Goal: Information Seeking & Learning: Learn about a topic

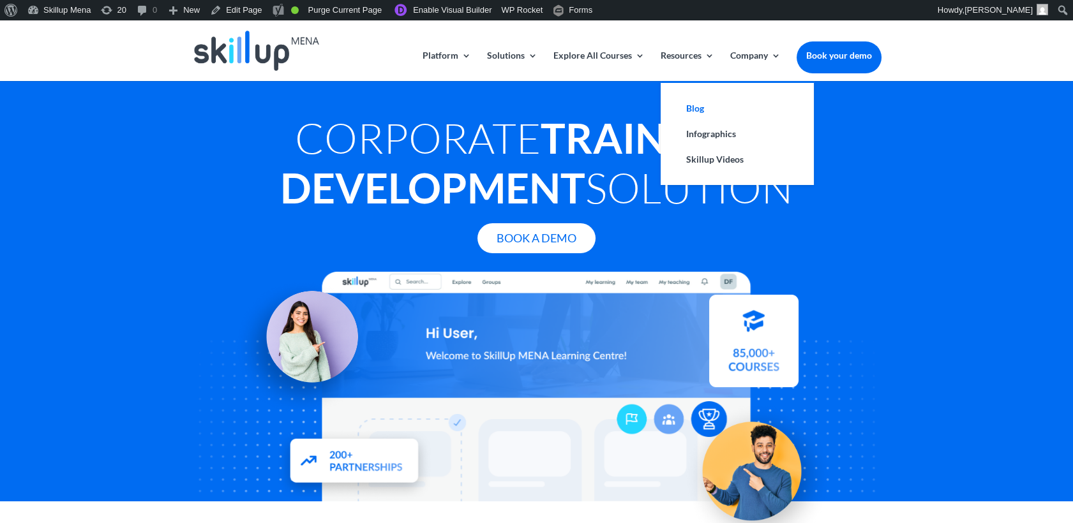
click at [695, 110] on link "Blog" at bounding box center [737, 109] width 128 height 26
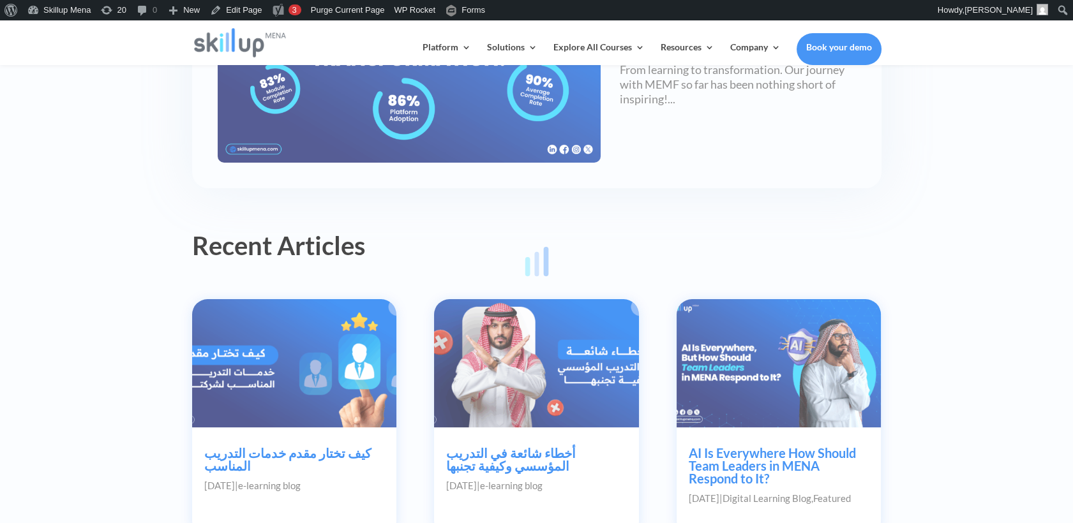
scroll to position [496, 0]
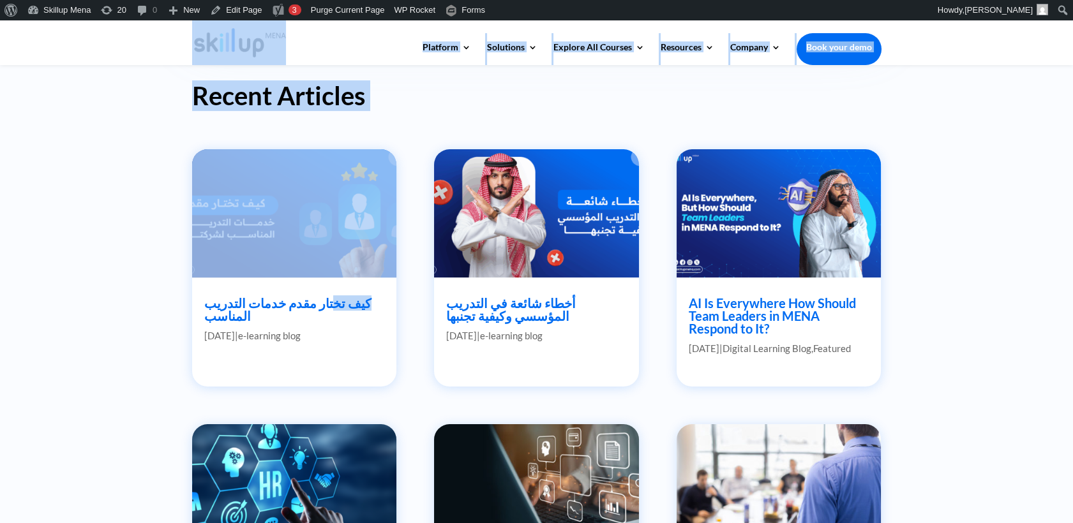
click at [334, 304] on link "كيف تختار مقدم خدمات التدريب المناسب" at bounding box center [287, 310] width 167 height 28
click at [294, 306] on link "كيف تختار مقدم خدمات التدريب المناسب" at bounding box center [287, 310] width 167 height 28
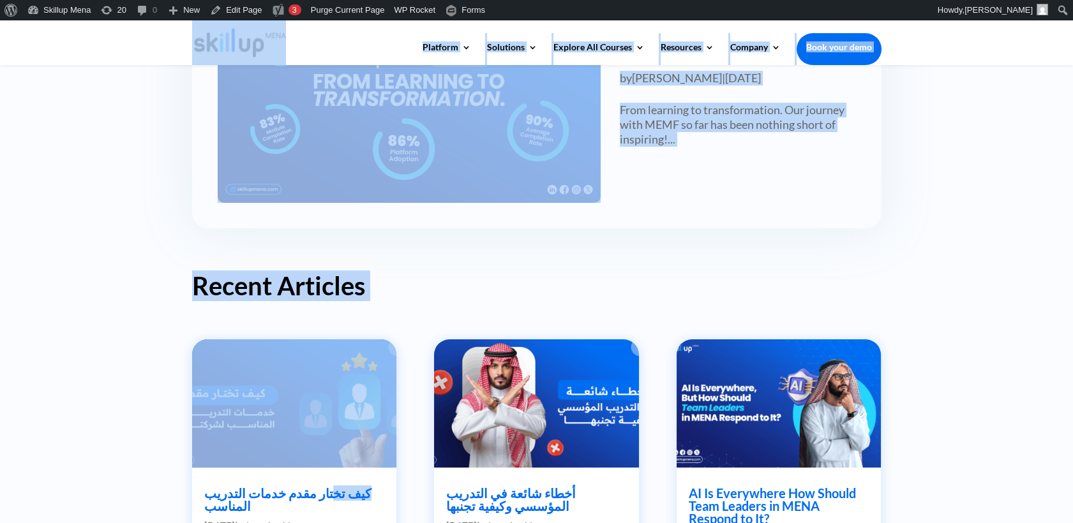
scroll to position [283, 0]
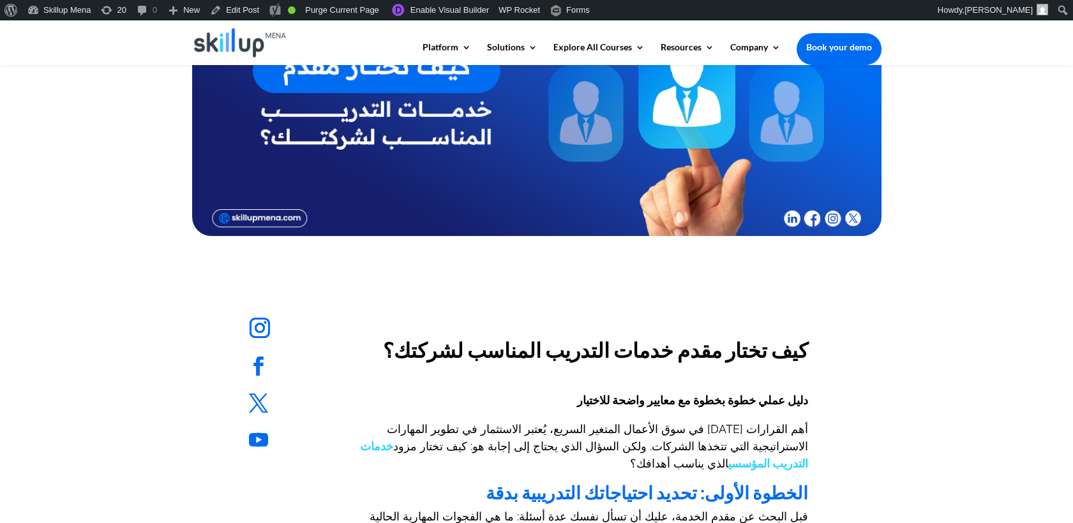
scroll to position [425, 0]
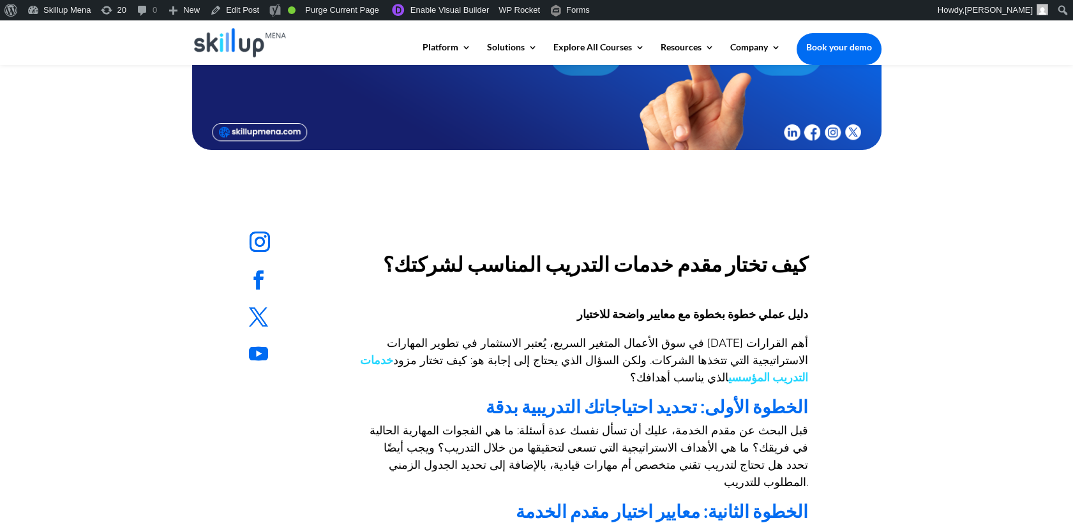
click at [670, 269] on span "كيف تختار مقدم خدمات التدريب المناسب لشركتك؟" at bounding box center [595, 263] width 425 height 25
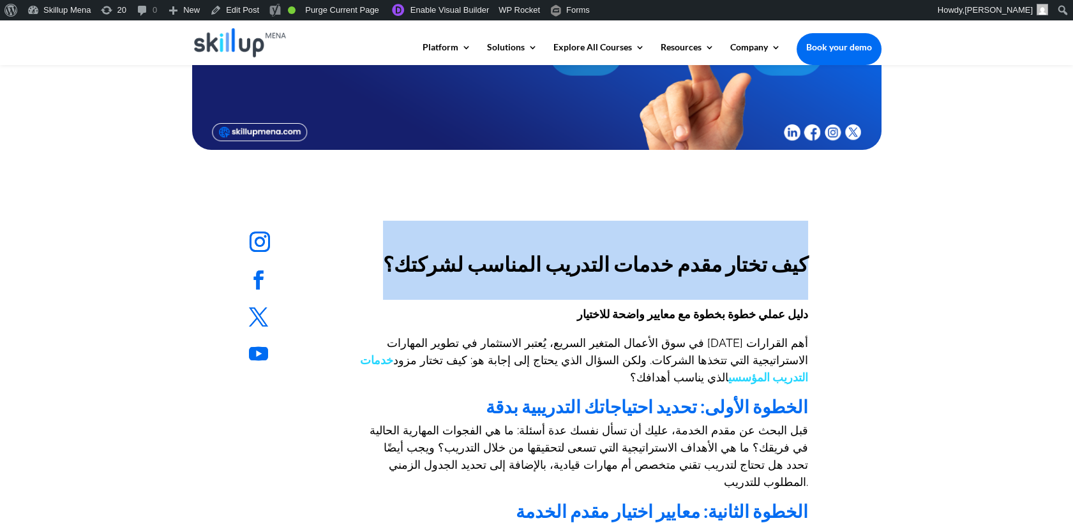
click at [670, 269] on span "كيف تختار مقدم خدمات التدريب المناسب لشركتك؟" at bounding box center [595, 263] width 425 height 25
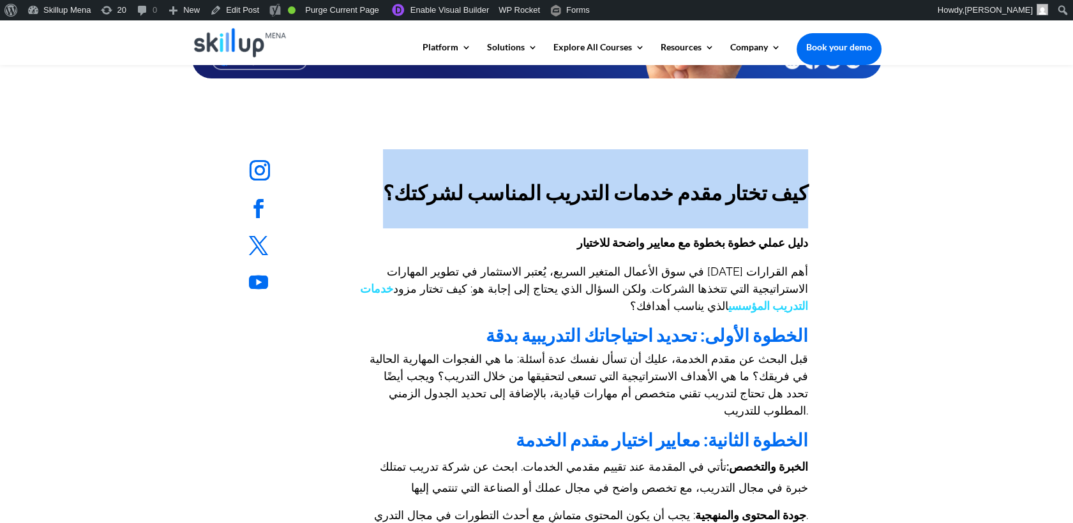
scroll to position [567, 0]
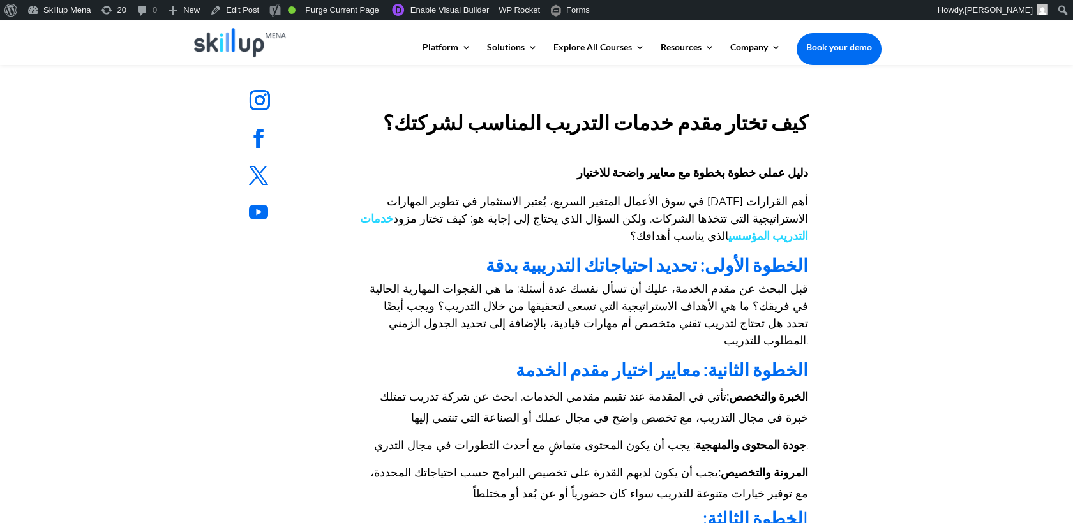
click at [728, 170] on strong "دليل عملي خطوة بخطوة مع معايير واضحة للاختيار" at bounding box center [692, 172] width 231 height 13
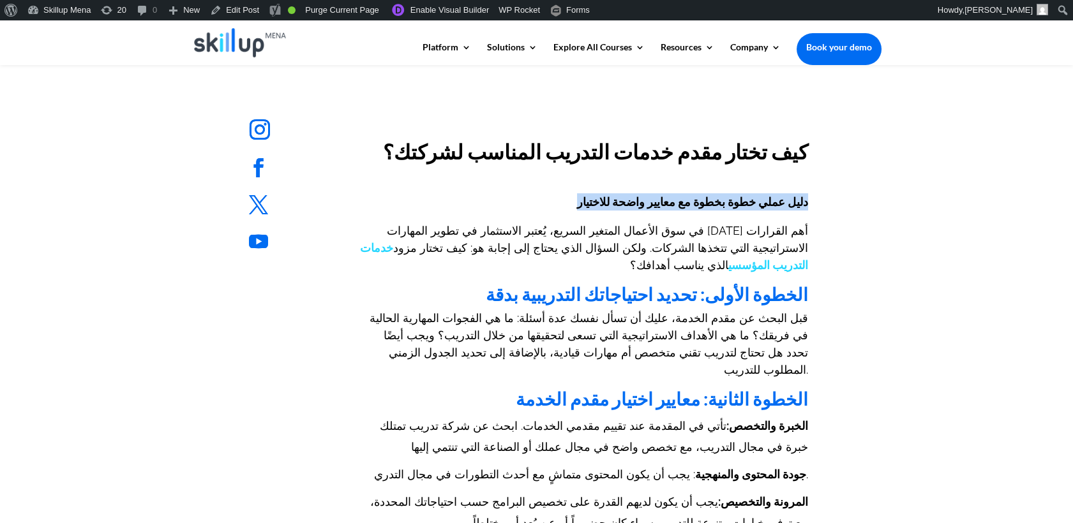
scroll to position [496, 0]
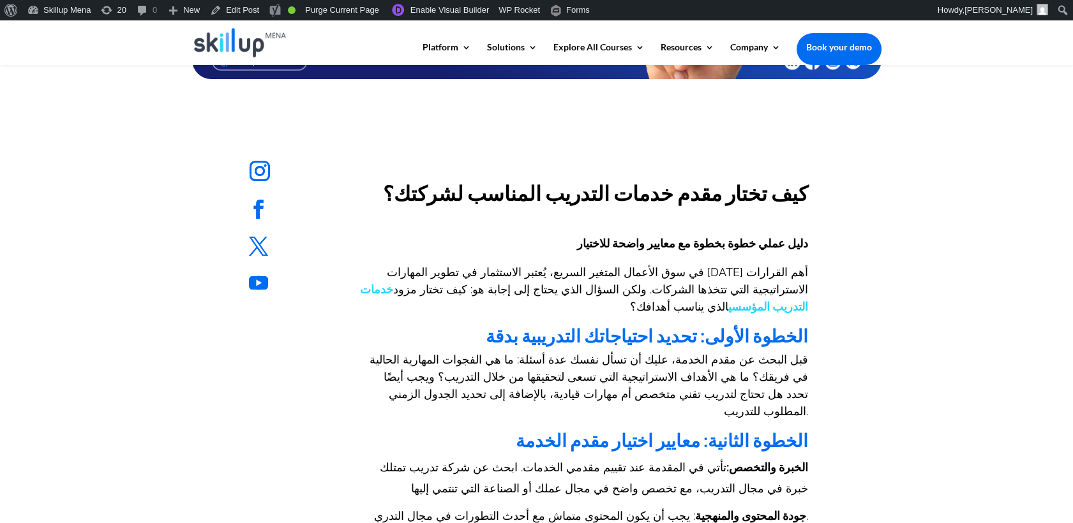
click at [789, 193] on span "كيف تختار مقدم خدمات التدريب المناسب لشركتك؟" at bounding box center [595, 193] width 425 height 25
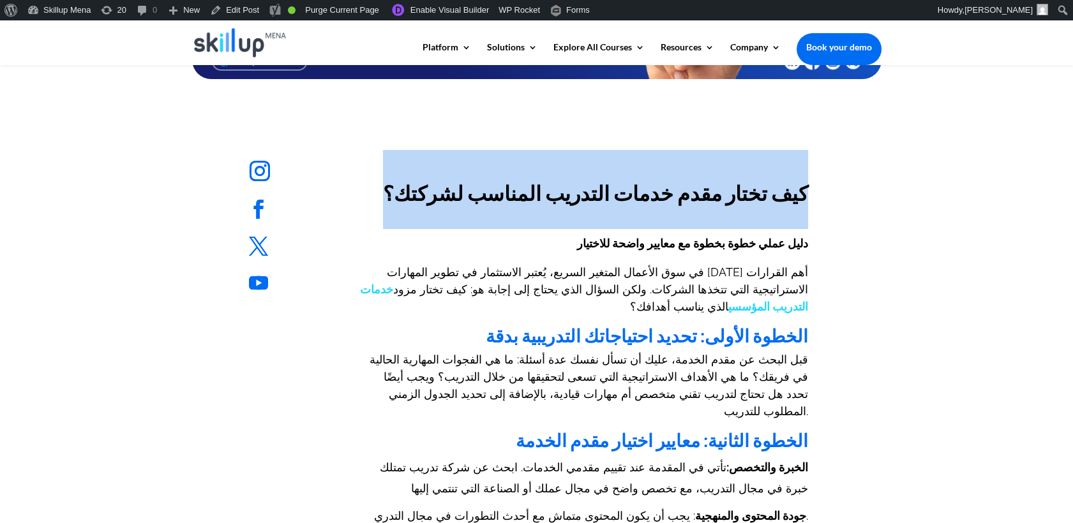
click at [789, 193] on span "كيف تختار مقدم خدمات التدريب المناسب لشركتك؟" at bounding box center [595, 193] width 425 height 25
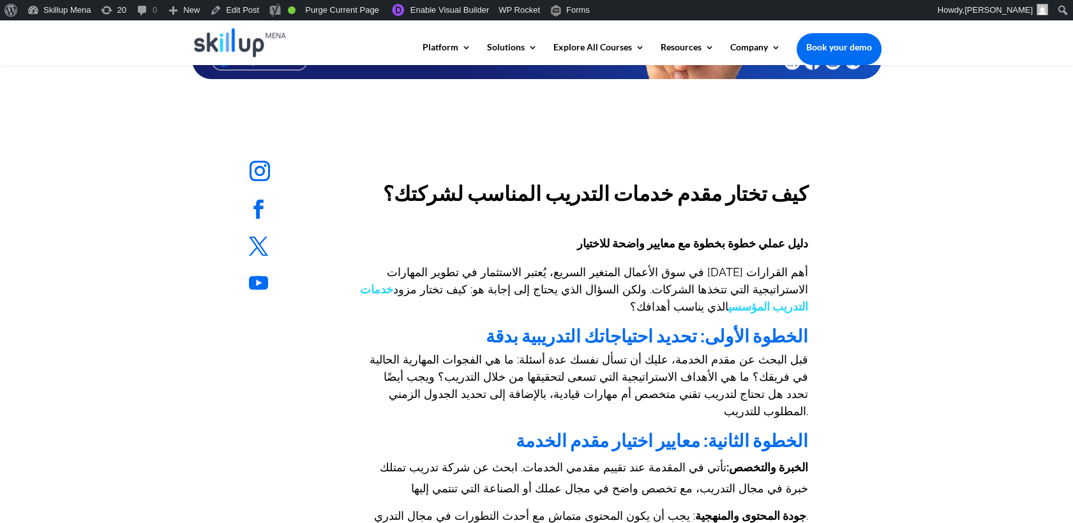
drag, startPoint x: 629, startPoint y: 278, endPoint x: 751, endPoint y: 240, distance: 127.8
click at [632, 278] on p "في سوق الأعمال المتغير السريع، يُعتبر الاستثمار في تطوير المهارات أحد أهم القرا…" at bounding box center [583, 295] width 449 height 63
click at [771, 195] on span "كيف تختار مقدم خدمات التدريب المناسب لشركتك؟" at bounding box center [595, 193] width 425 height 25
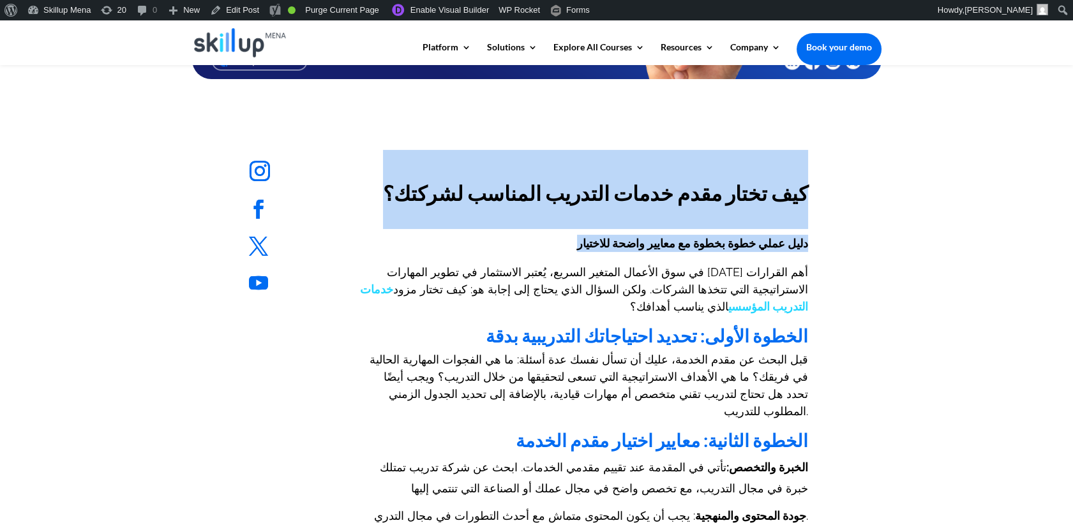
drag, startPoint x: 771, startPoint y: 195, endPoint x: 787, endPoint y: 254, distance: 60.8
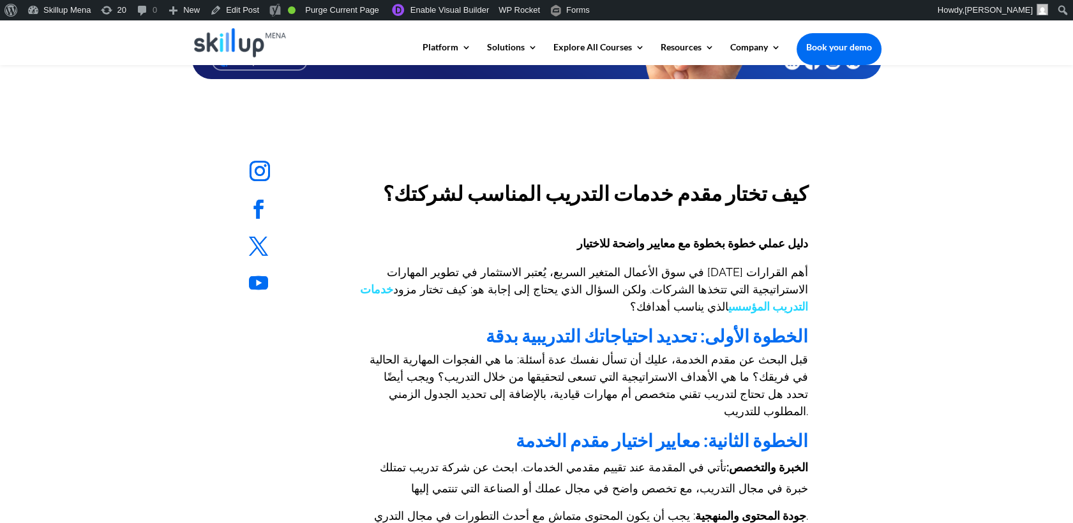
drag, startPoint x: 787, startPoint y: 254, endPoint x: 780, endPoint y: 278, distance: 24.6
click at [780, 278] on span "في سوق الأعمال المتغير السريع، يُعتبر الاستثمار في تطوير المهارات أحد أهم القرا…" at bounding box center [584, 290] width 448 height 48
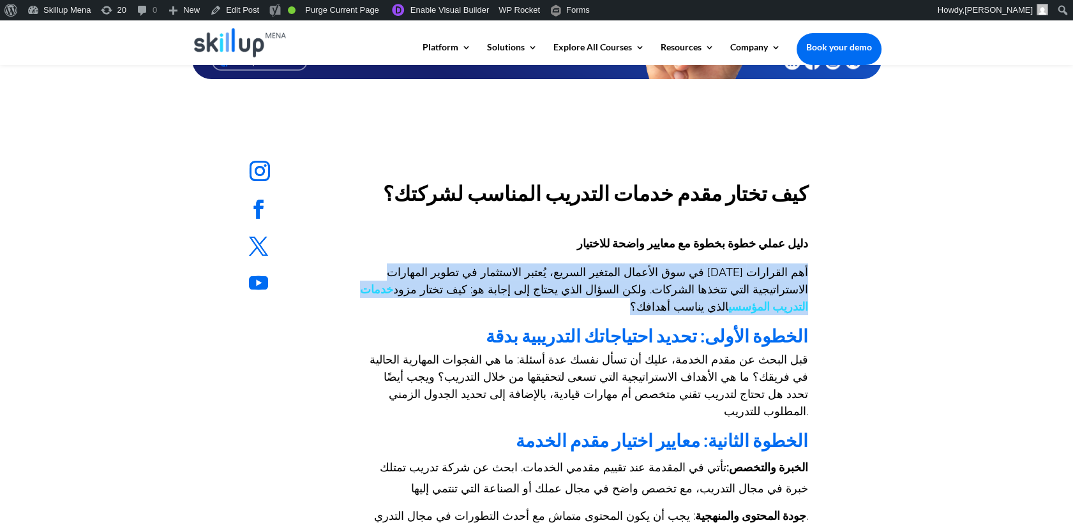
click at [780, 278] on span "في سوق الأعمال المتغير السريع، يُعتبر الاستثمار في تطوير المهارات أحد أهم القرا…" at bounding box center [584, 290] width 448 height 48
copy div "في سوق الأعمال المتغير السريع، يُعتبر الاستثمار في تطوير المهارات أحد أهم القرا…"
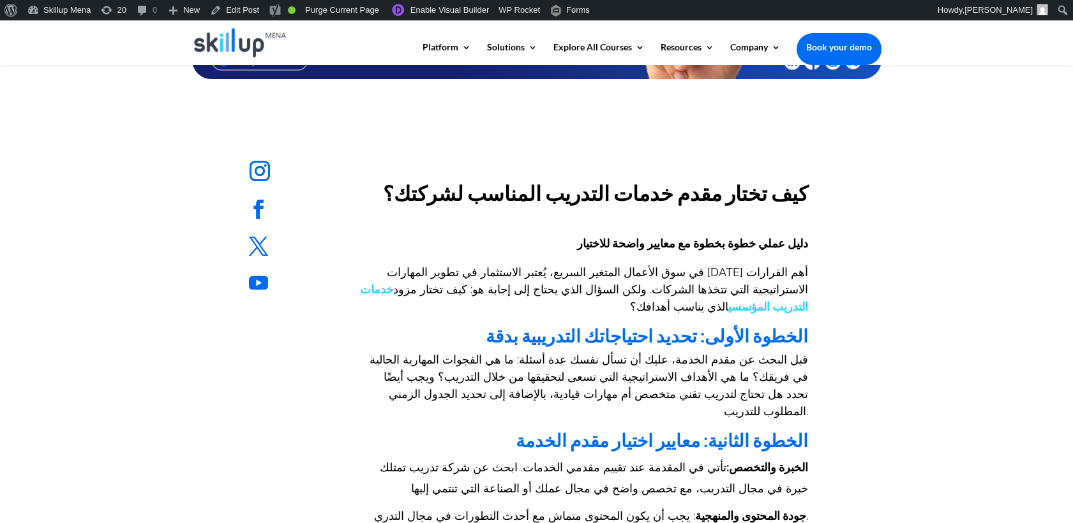
drag, startPoint x: 780, startPoint y: 278, endPoint x: 733, endPoint y: 198, distance: 92.4
click at [733, 198] on span "كيف تختار مقدم خدمات التدريب المناسب لشركتك؟" at bounding box center [595, 193] width 425 height 25
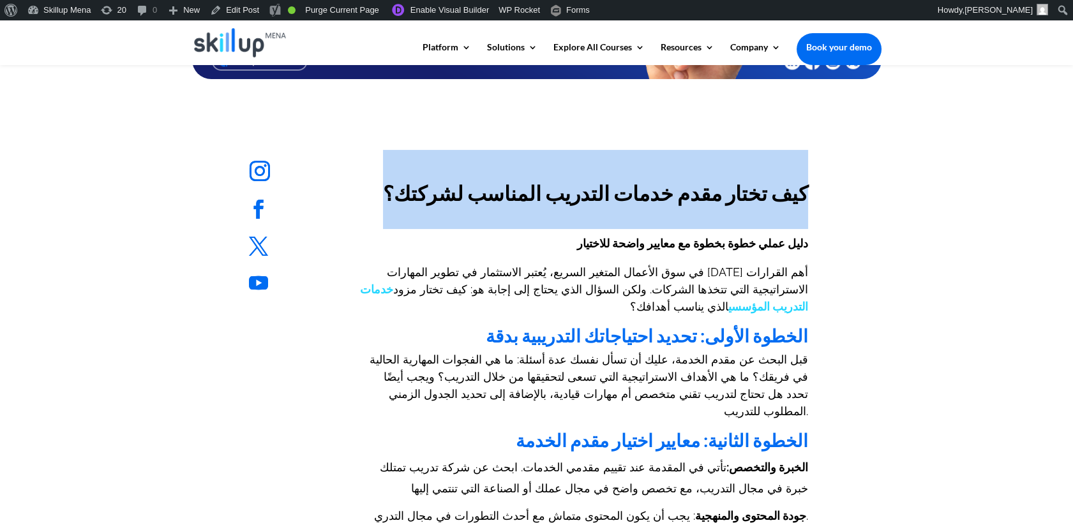
click at [734, 197] on span "كيف تختار مقدم خدمات التدريب المناسب لشركتك؟" at bounding box center [595, 193] width 425 height 25
copy div "كيف تختار مقدم خدمات التدريب المناسب لشركتك؟"
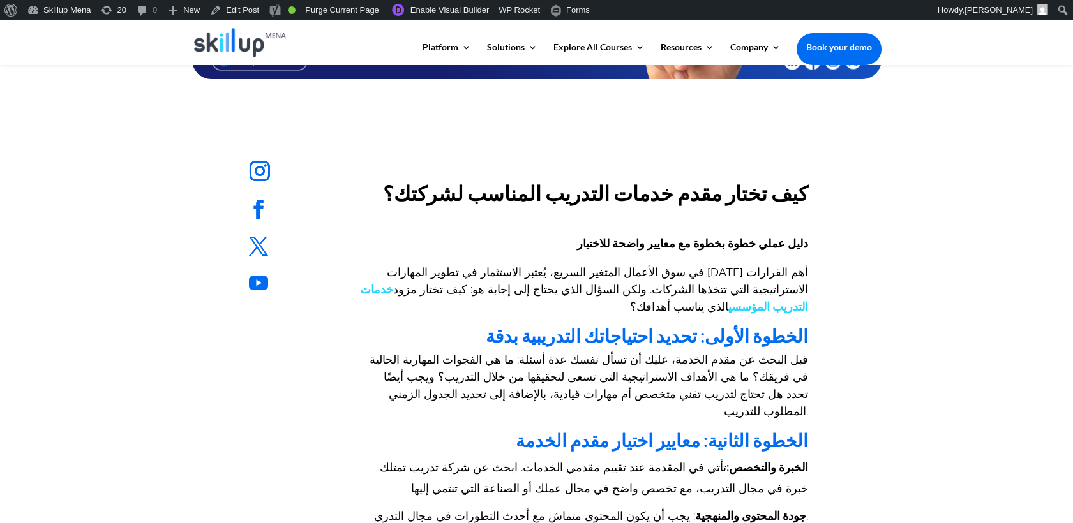
click at [736, 305] on p "في سوق الأعمال المتغير السريع، يُعتبر الاستثمار في تطوير المهارات أحد أهم القرا…" at bounding box center [583, 295] width 449 height 63
click at [747, 288] on span "في سوق الأعمال المتغير السريع، يُعتبر الاستثمار في تطوير المهارات أحد أهم القرا…" at bounding box center [584, 290] width 448 height 48
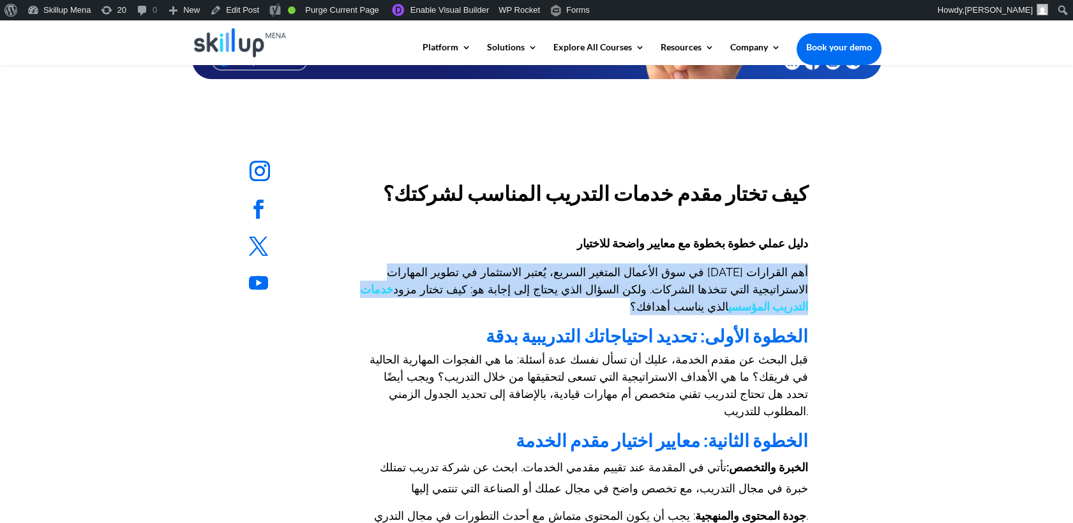
click at [747, 288] on span "في سوق الأعمال المتغير السريع، يُعتبر الاستثمار في تطوير المهارات أحد أهم القرا…" at bounding box center [584, 290] width 448 height 48
copy div "في سوق الأعمال المتغير السريع، يُعتبر الاستثمار في تطوير المهارات أحد أهم القرا…"
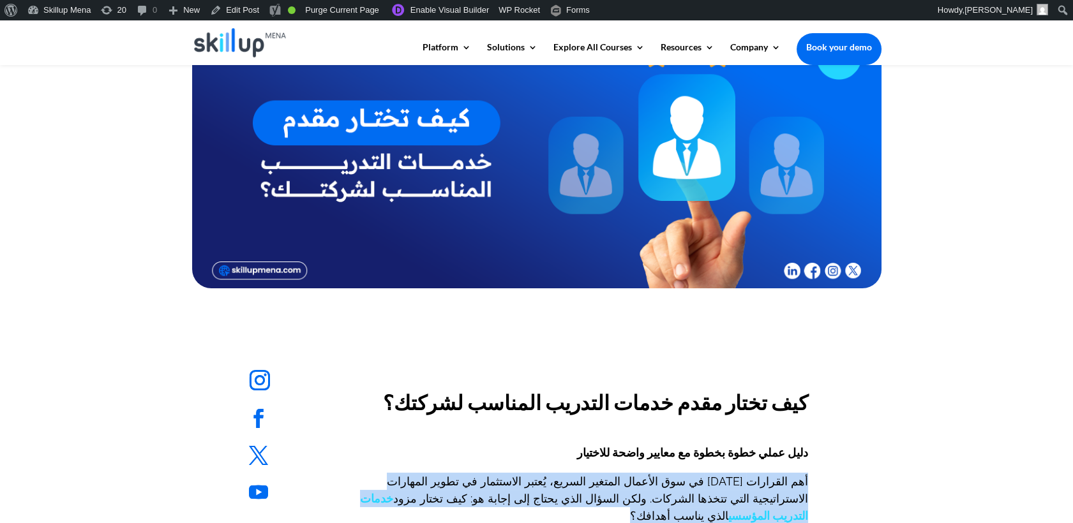
scroll to position [0, 0]
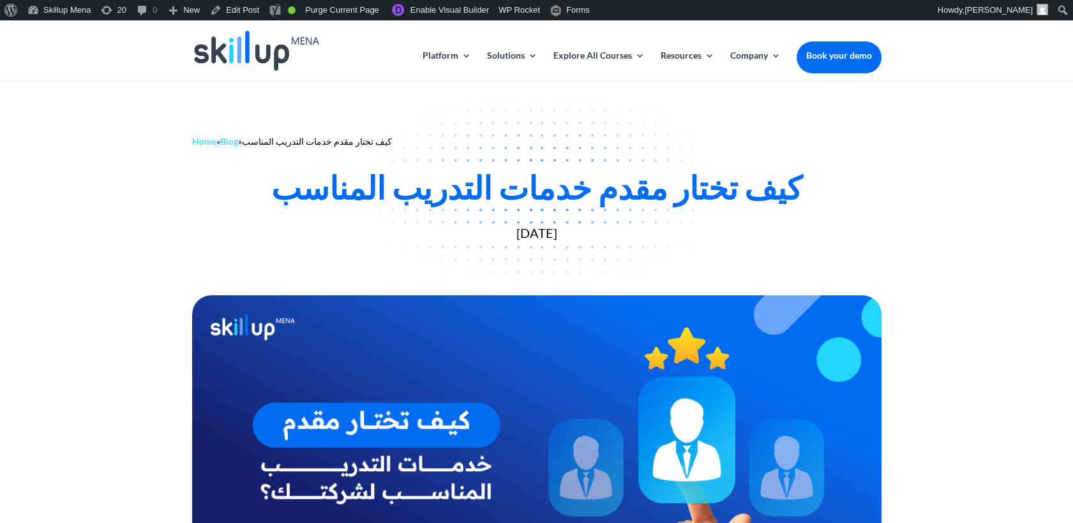
click at [988, 135] on div "Home » Blog » كيف تختار مقدم خدمات التدريب المناسب كيف تختار مقدم خدمات التدريب…" at bounding box center [536, 185] width 1073 height 210
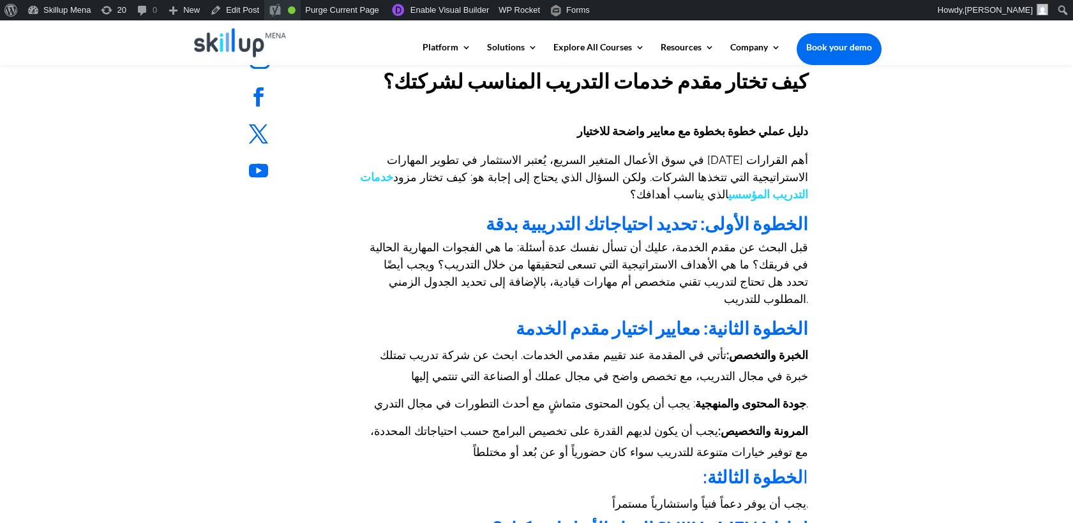
scroll to position [425, 0]
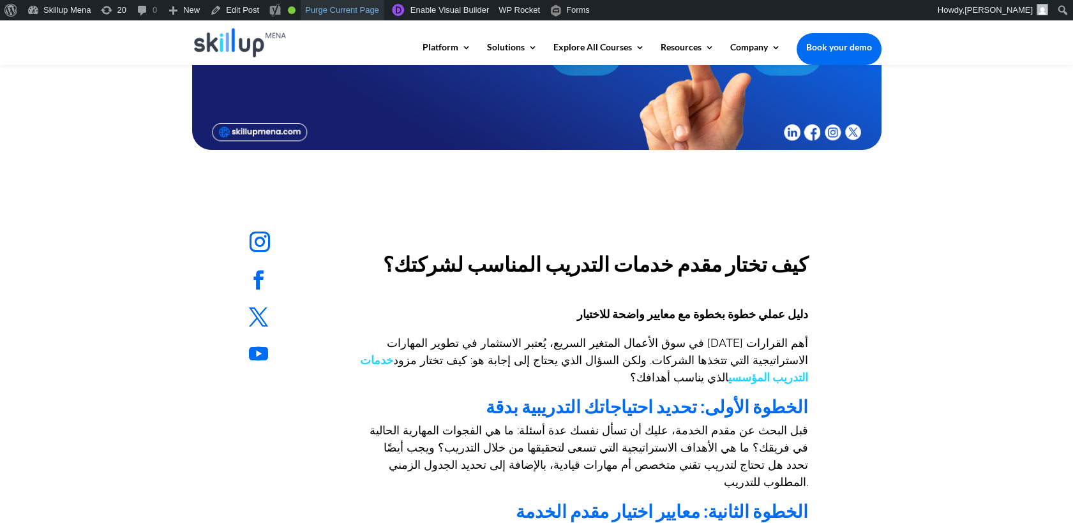
click at [364, 0] on link "Purge Current Page" at bounding box center [343, 10] width 84 height 20
drag, startPoint x: 1007, startPoint y: 105, endPoint x: 996, endPoint y: 116, distance: 14.9
click at [1006, 106] on div at bounding box center [536, 1] width 1073 height 305
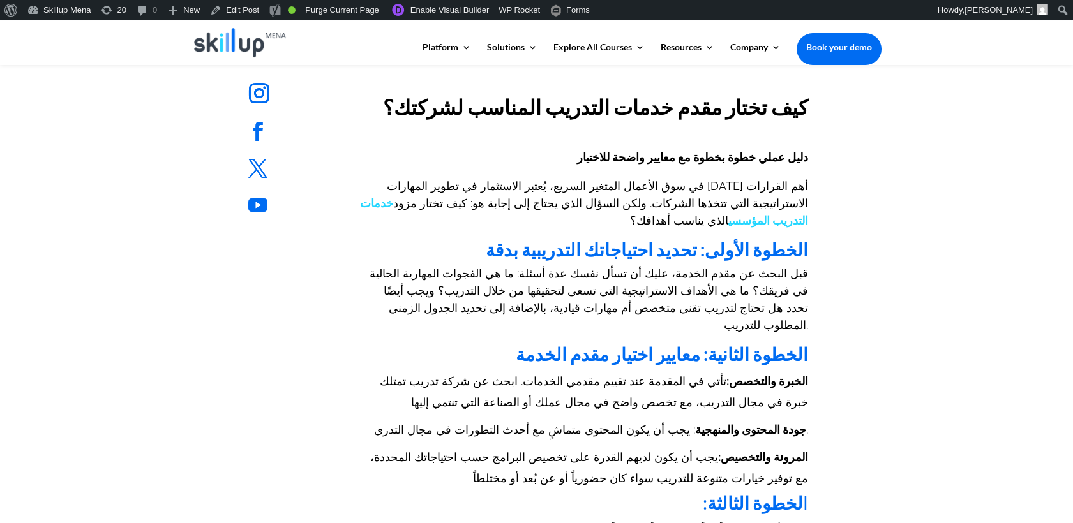
scroll to position [774, 0]
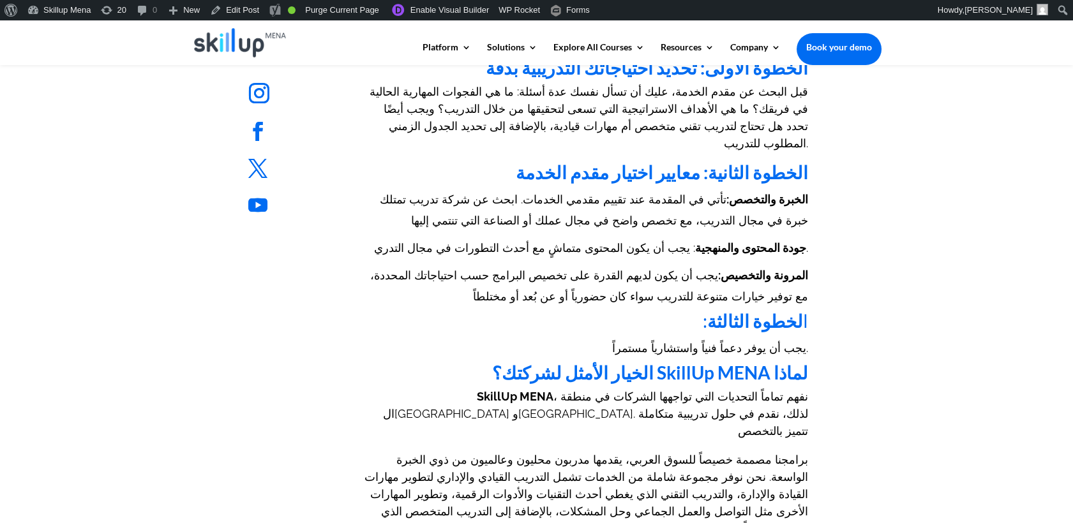
drag, startPoint x: 996, startPoint y: 104, endPoint x: 761, endPoint y: 1, distance: 257.0
click at [996, 104] on div "Follow Follow Follow Follow Follow Follow Follow Follow كيف تختار مقدم خدمات ال…" at bounding box center [536, 284] width 1073 height 936
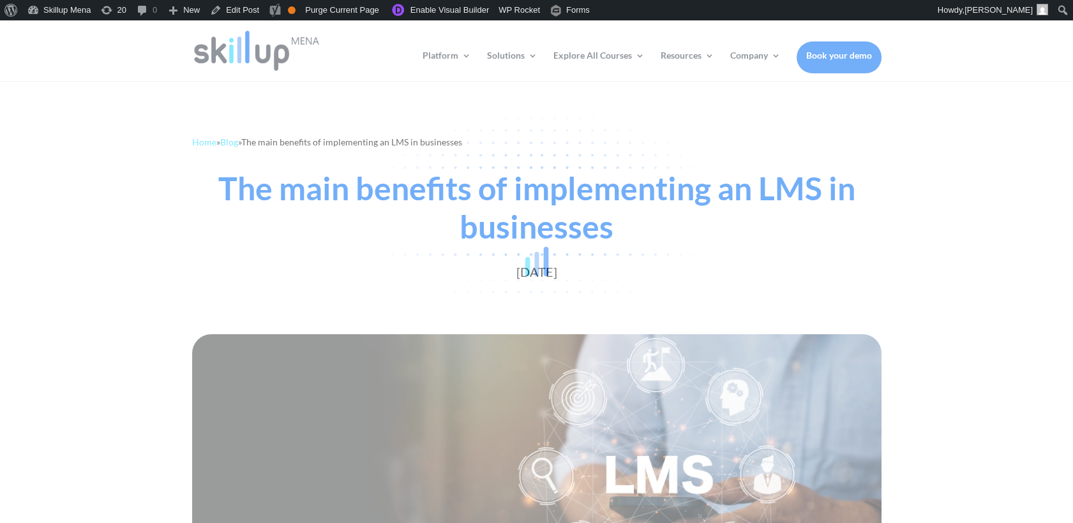
click at [841, 238] on div at bounding box center [536, 261] width 1073 height 523
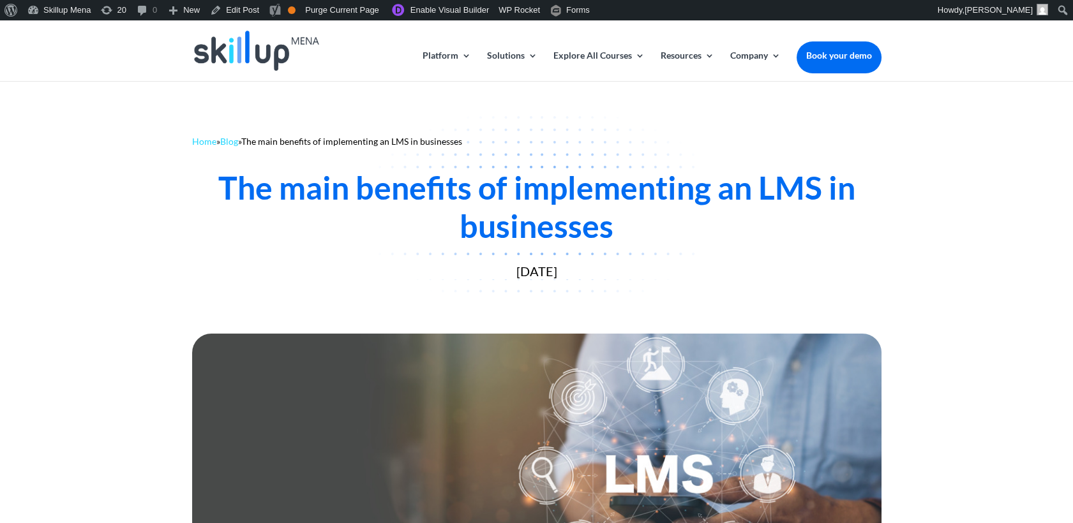
click at [696, 161] on div "The main benefits of implementing an LMS in businesses August 11, 2022" at bounding box center [536, 224] width 689 height 153
drag, startPoint x: 565, startPoint y: 202, endPoint x: 523, endPoint y: 187, distance: 44.0
click at [565, 201] on div "The main benefits of implementing an LMS in businesses" at bounding box center [536, 207] width 689 height 77
click at [504, 181] on div "The main benefits of implementing an LMS in businesses" at bounding box center [536, 207] width 689 height 77
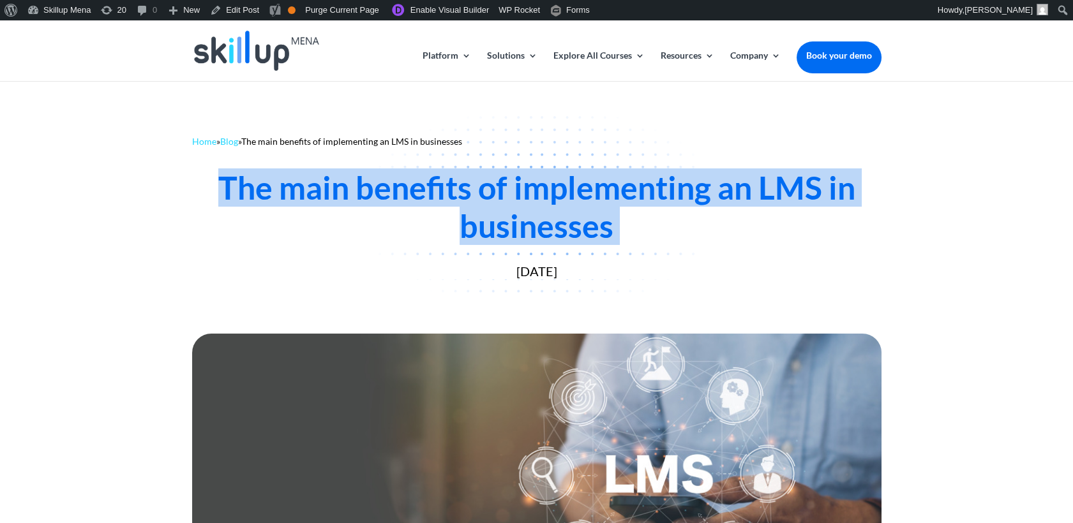
click at [504, 177] on div "The main benefits of implementing an LMS in businesses" at bounding box center [536, 207] width 689 height 77
copy div "The main benefits of implementing an LMS in businesses"
click at [650, 186] on div "The main benefits of implementing an LMS in businesses" at bounding box center [536, 207] width 689 height 77
click at [497, 201] on div "The main benefits of implementing an LMS in businesses" at bounding box center [536, 207] width 689 height 77
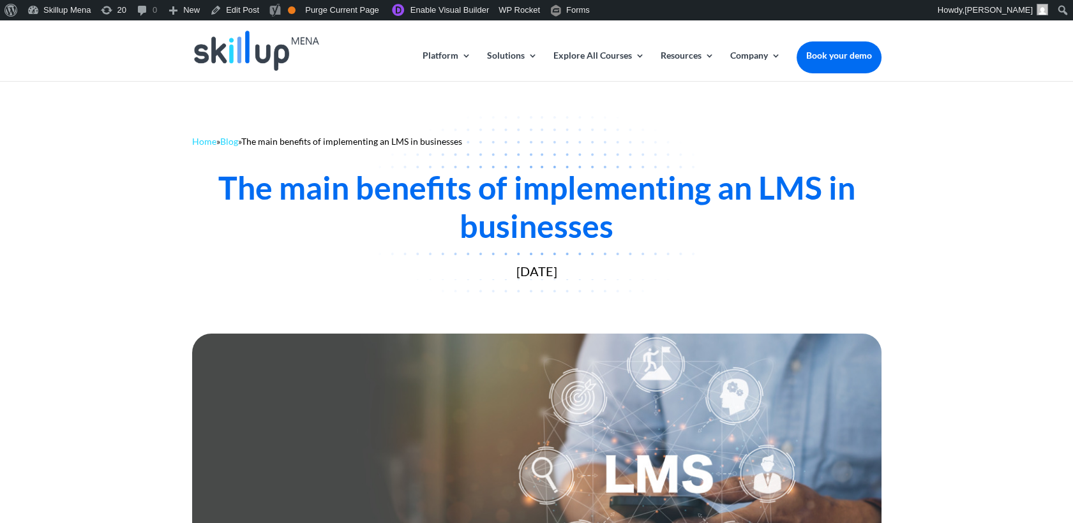
click at [378, 190] on div "The main benefits of implementing an LMS in businesses" at bounding box center [536, 207] width 689 height 77
click at [648, 192] on div "The main benefits of implementing an LMS in businesses" at bounding box center [536, 207] width 689 height 77
click at [646, 193] on div "The main benefits of implementing an LMS in businesses" at bounding box center [536, 207] width 689 height 77
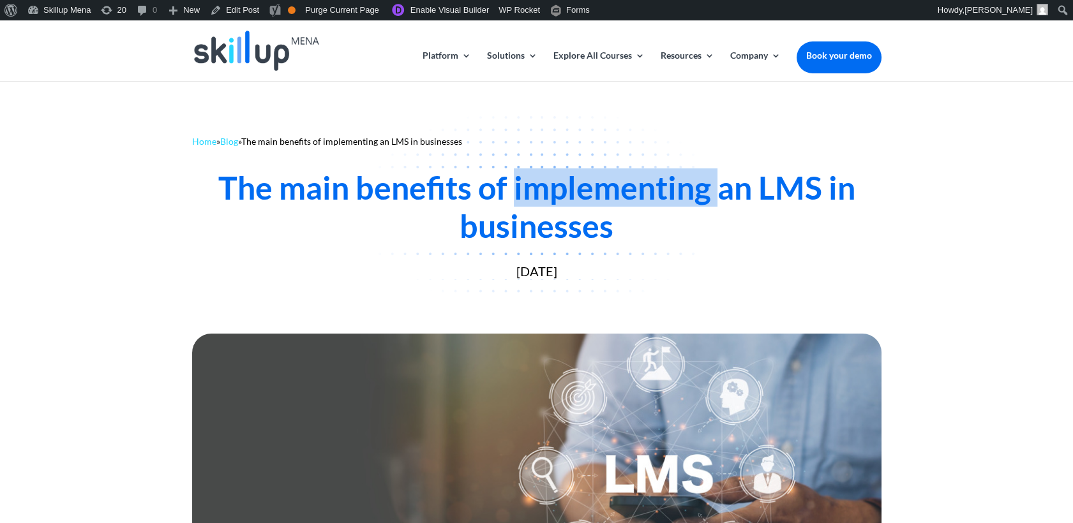
click at [646, 193] on div "The main benefits of implementing an LMS in businesses" at bounding box center [536, 207] width 689 height 77
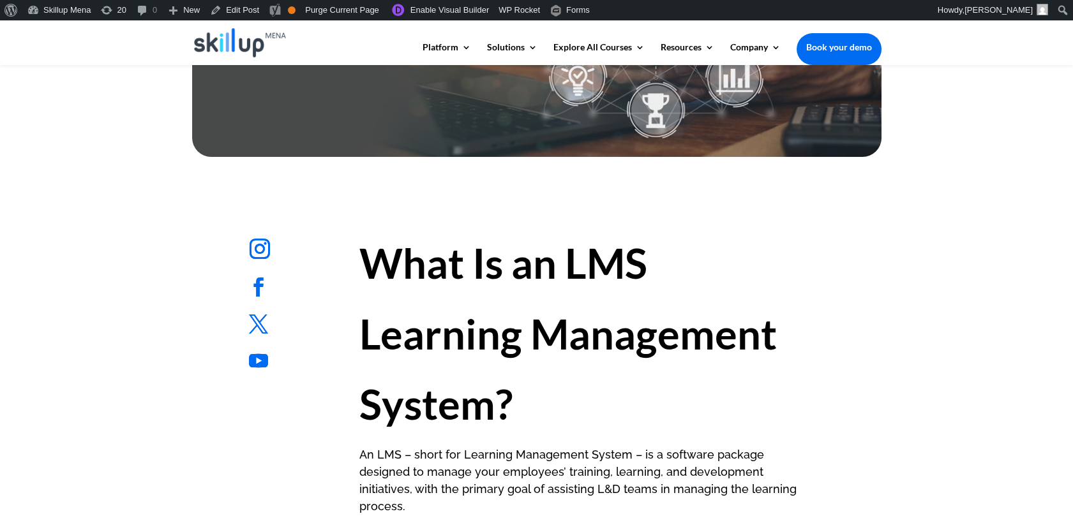
scroll to position [567, 0]
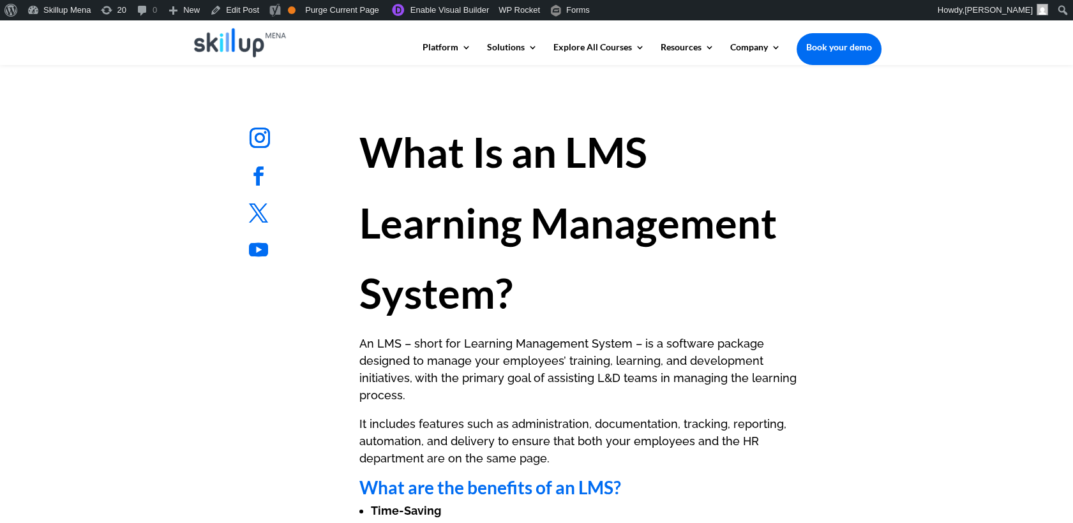
click at [465, 234] on strong "What Is an LMS Learning Management System?" at bounding box center [567, 222] width 417 height 191
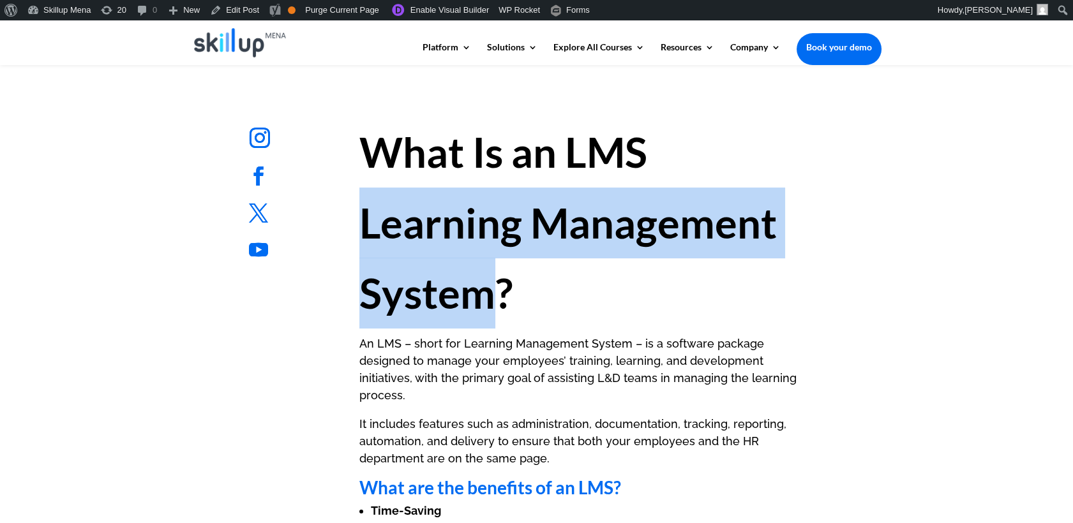
copy strong "Learning Management System"
drag, startPoint x: 465, startPoint y: 234, endPoint x: 465, endPoint y: 294, distance: 59.4
click at [465, 294] on strong "What Is an LMS Learning Management System?" at bounding box center [567, 222] width 417 height 191
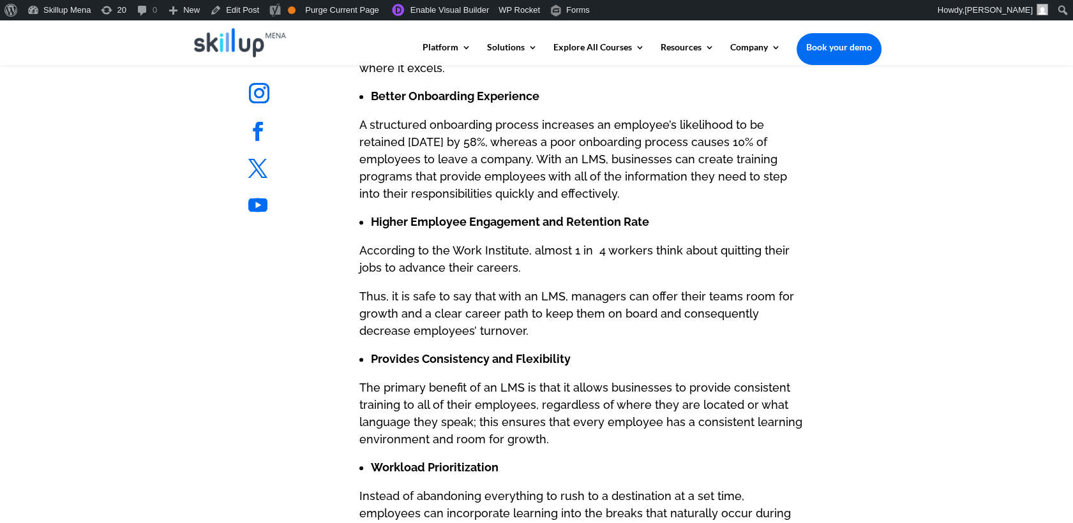
scroll to position [922, 0]
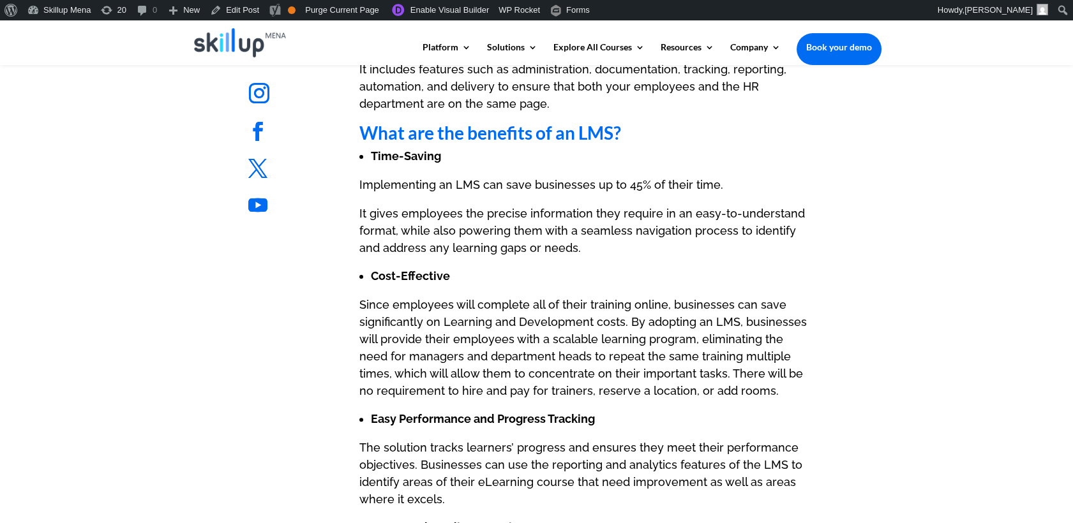
drag, startPoint x: 449, startPoint y: 132, endPoint x: 468, endPoint y: 110, distance: 29.4
click at [449, 148] on li "Time-Saving" at bounding box center [589, 156] width 437 height 17
click at [468, 122] on strong "What are the benefits of an LMS?" at bounding box center [490, 133] width 262 height 22
drag, startPoint x: 468, startPoint y: 110, endPoint x: 668, endPoint y: 123, distance: 199.5
click at [668, 124] on h2 "What are the benefits of an LMS?" at bounding box center [583, 136] width 449 height 24
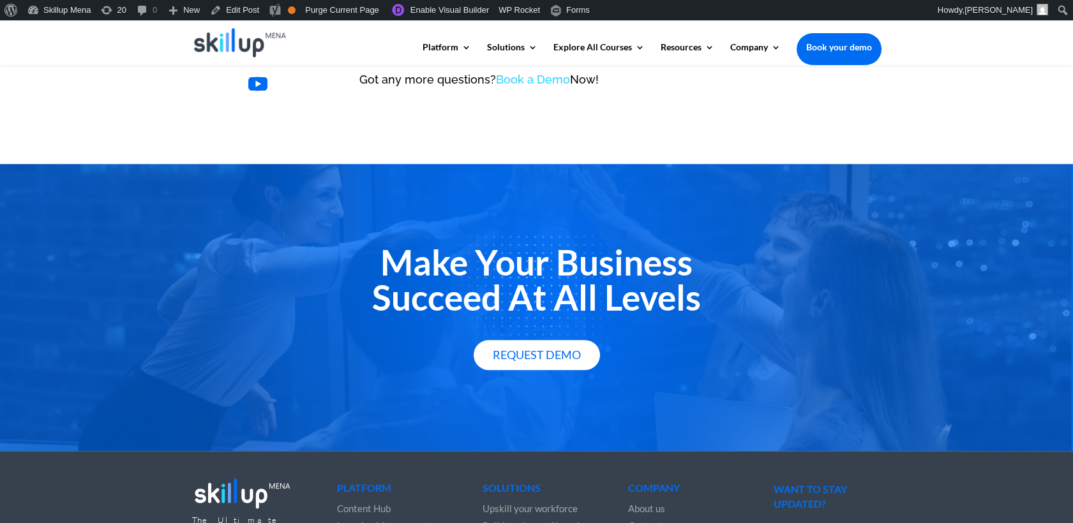
scroll to position [1892, 0]
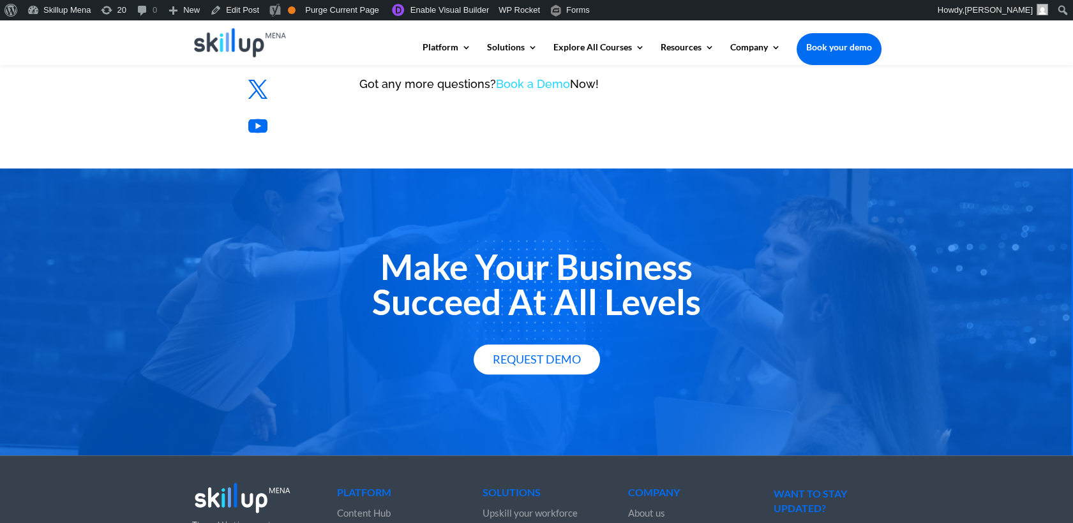
click at [412, 250] on h2 "Make Your Business Succeed At All Levels" at bounding box center [536, 288] width 689 height 77
click at [424, 271] on h2 "Make Your Business Succeed At All Levels" at bounding box center [536, 288] width 689 height 77
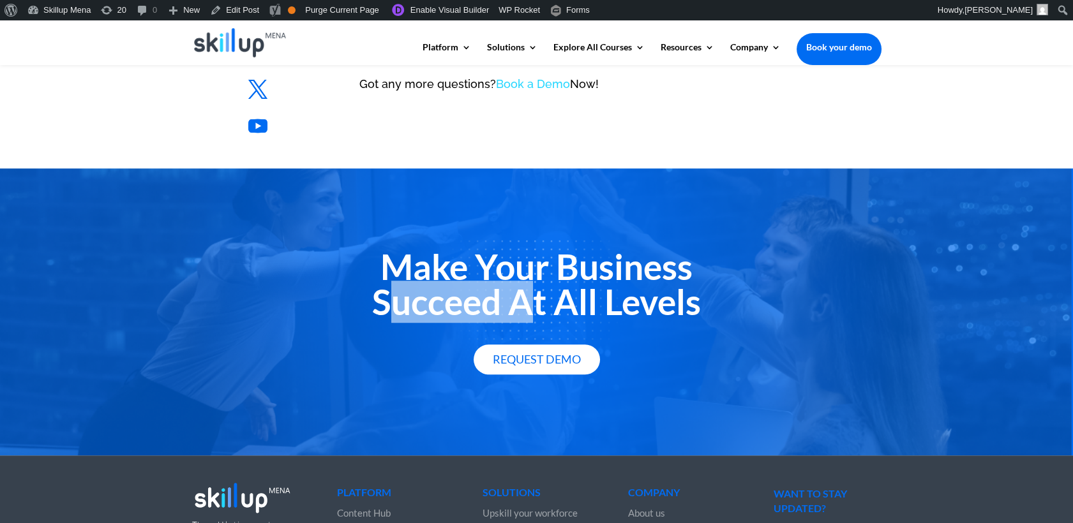
click at [424, 271] on h2 "Make Your Business Succeed At All Levels" at bounding box center [536, 288] width 689 height 77
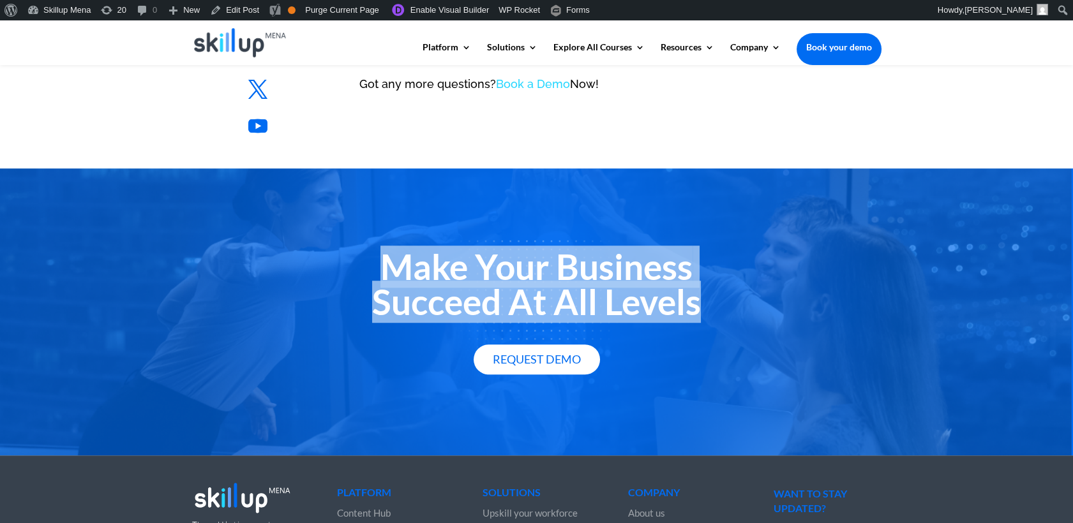
drag, startPoint x: 424, startPoint y: 271, endPoint x: 426, endPoint y: 248, distance: 23.1
click at [426, 250] on h2 "Make Your Business Succeed At All Levels" at bounding box center [536, 288] width 689 height 77
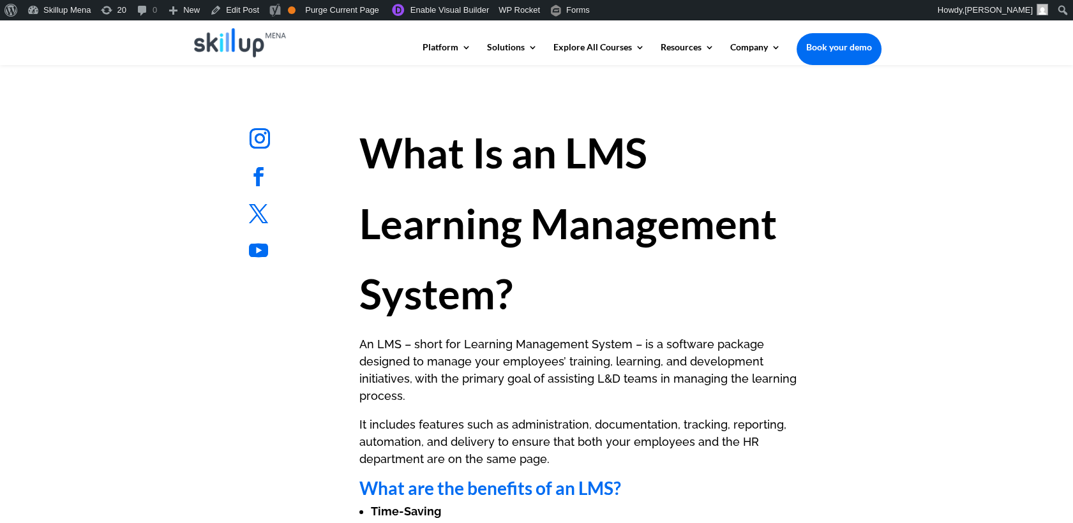
scroll to position [567, 0]
click at [613, 150] on strong "What Is an LMS Learning Management System?" at bounding box center [567, 222] width 417 height 191
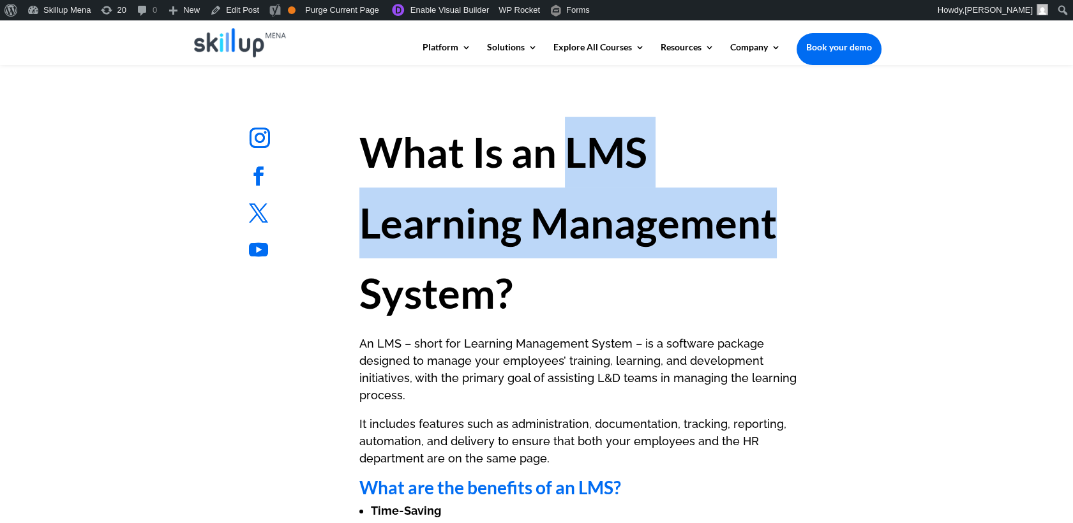
drag, startPoint x: 613, startPoint y: 150, endPoint x: 705, endPoint y: 227, distance: 120.5
click at [705, 227] on strong "What Is an LMS Learning Management System?" at bounding box center [567, 222] width 417 height 191
drag, startPoint x: 705, startPoint y: 227, endPoint x: 400, endPoint y: 243, distance: 305.5
click at [400, 243] on strong "What Is an LMS Learning Management System?" at bounding box center [567, 222] width 417 height 191
click at [397, 236] on strong "What Is an LMS Learning Management System?" at bounding box center [567, 222] width 417 height 191
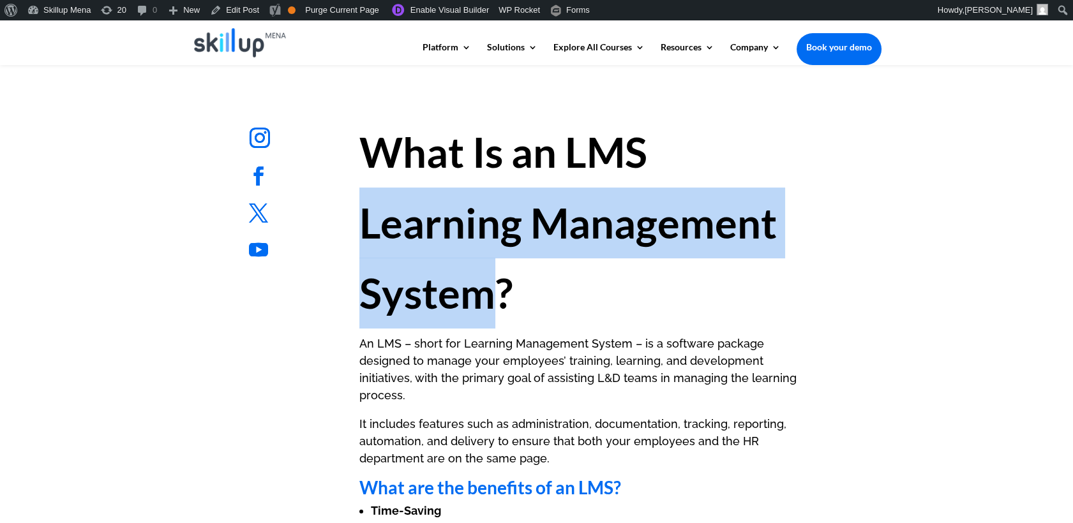
drag, startPoint x: 397, startPoint y: 236, endPoint x: 429, endPoint y: 291, distance: 63.5
click at [429, 291] on strong "What Is an LMS Learning Management System?" at bounding box center [567, 222] width 417 height 191
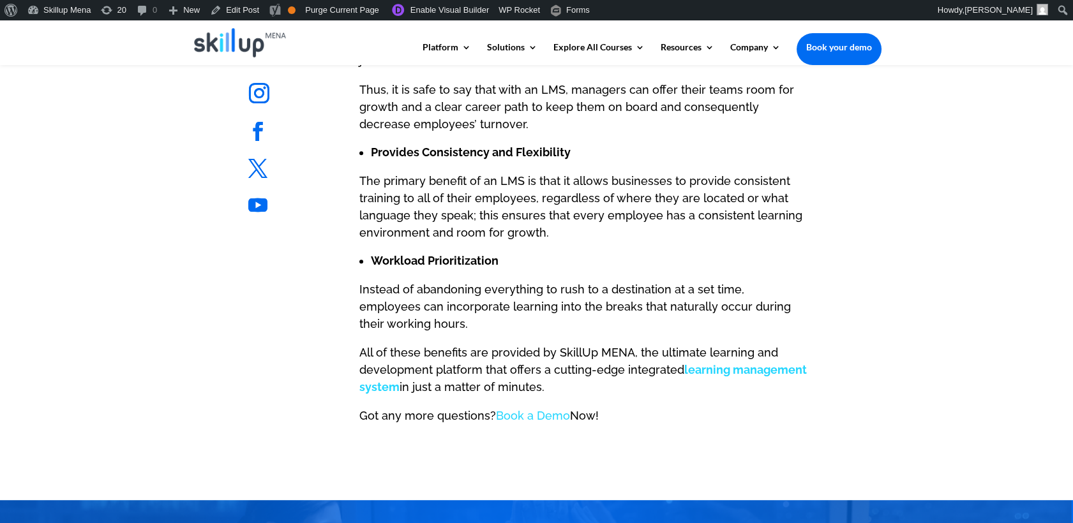
click at [463, 254] on strong "Workload Prioritization" at bounding box center [435, 260] width 128 height 13
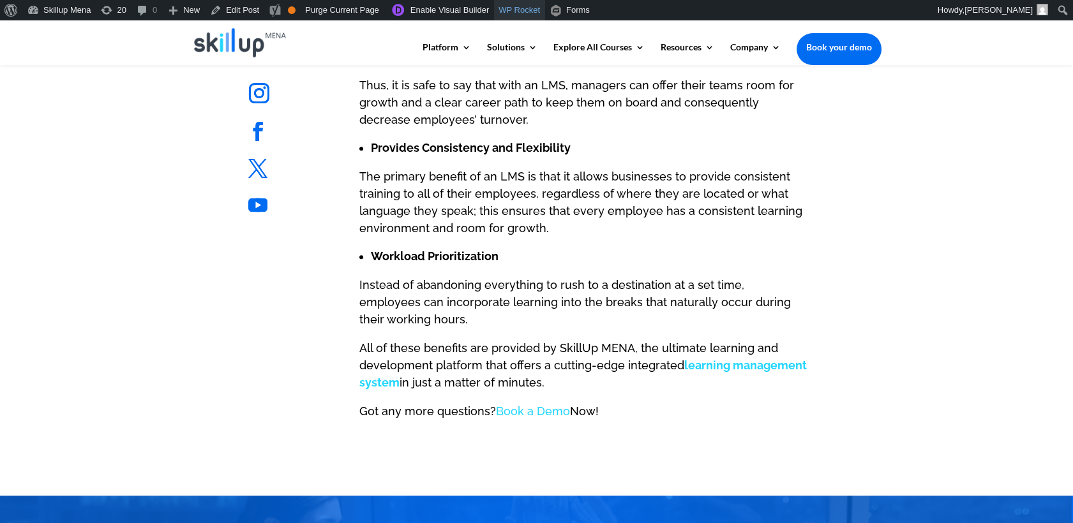
scroll to position [1631, 0]
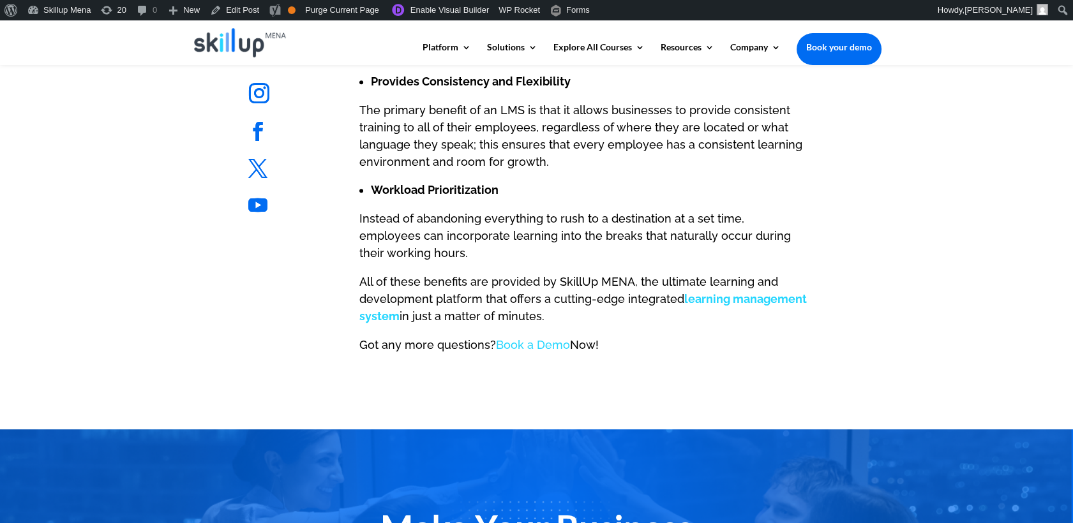
click at [671, 273] on p "All of these benefits are provided by SkillUp MENA, the ultimate learning and d…" at bounding box center [583, 304] width 449 height 63
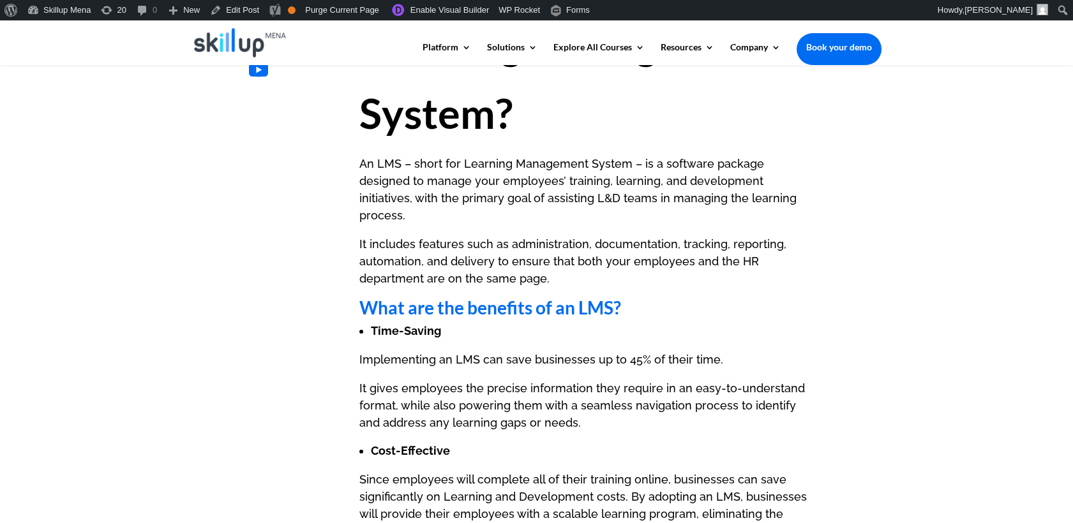
scroll to position [567, 0]
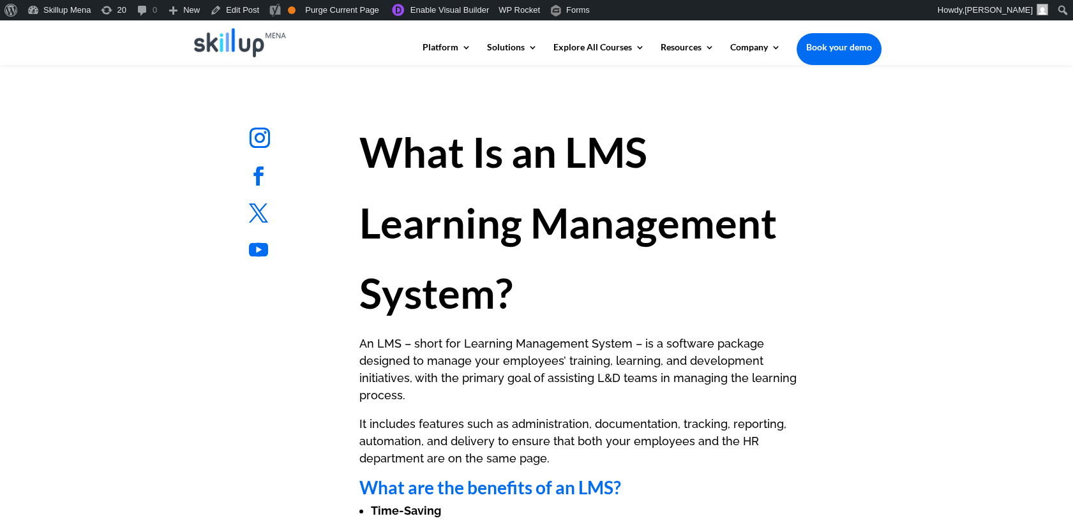
drag, startPoint x: 513, startPoint y: 190, endPoint x: 504, endPoint y: 191, distance: 9.0
click at [510, 190] on h1 "What Is an LMS Learning Management System?" at bounding box center [583, 226] width 449 height 218
drag, startPoint x: 504, startPoint y: 191, endPoint x: 426, endPoint y: 153, distance: 86.2
click at [426, 153] on strong "What Is an LMS Learning Management System?" at bounding box center [567, 222] width 417 height 191
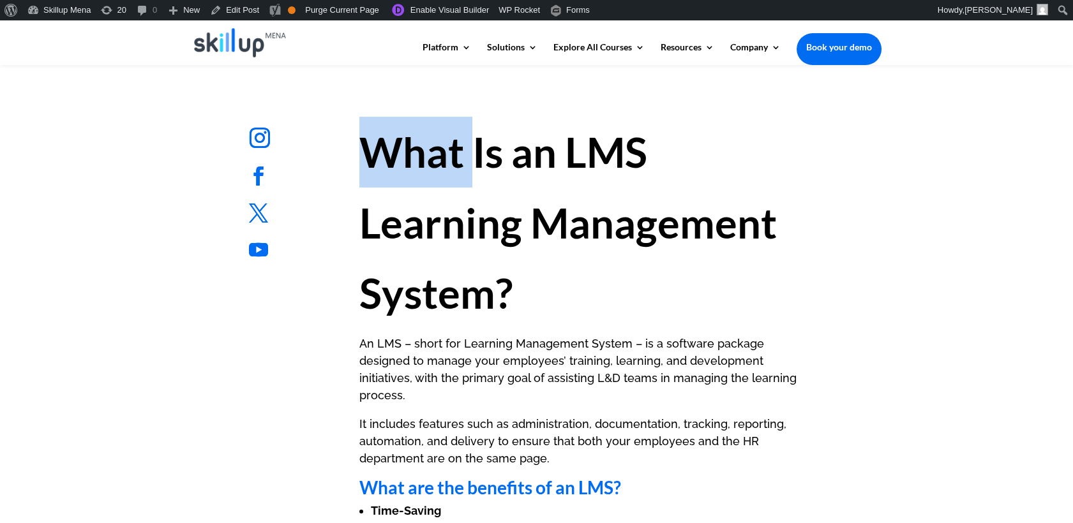
click at [426, 153] on strong "What Is an LMS Learning Management System?" at bounding box center [567, 222] width 417 height 191
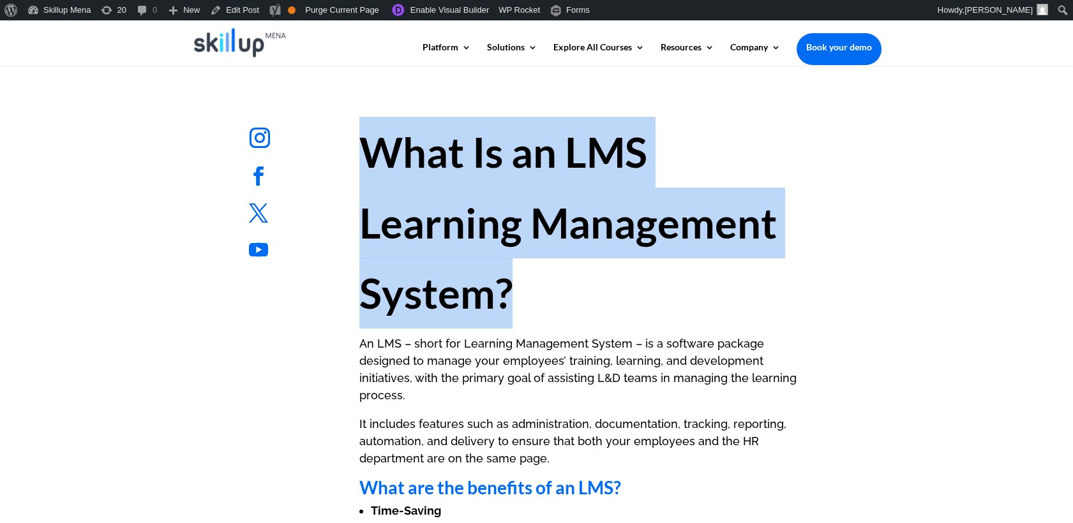
drag, startPoint x: 426, startPoint y: 153, endPoint x: 472, endPoint y: 244, distance: 101.9
click at [472, 248] on h1 "What Is an LMS Learning Management System?" at bounding box center [583, 226] width 449 height 218
click at [383, 213] on strong "What Is an LMS Learning Management System?" at bounding box center [567, 222] width 417 height 191
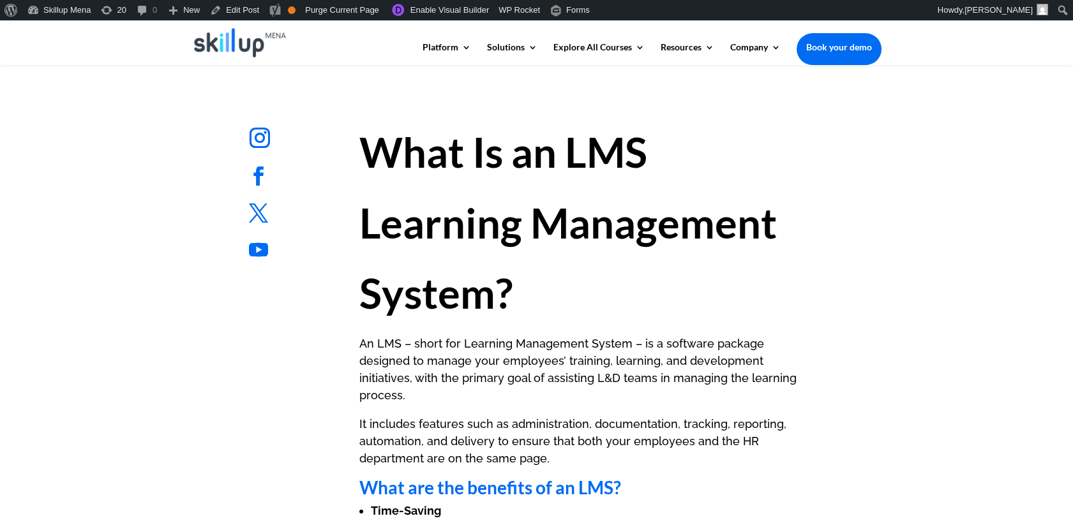
click at [443, 255] on h1 "What Is an LMS Learning Management System?" at bounding box center [583, 226] width 449 height 218
click at [374, 225] on strong "What Is an LMS Learning Management System?" at bounding box center [567, 222] width 417 height 191
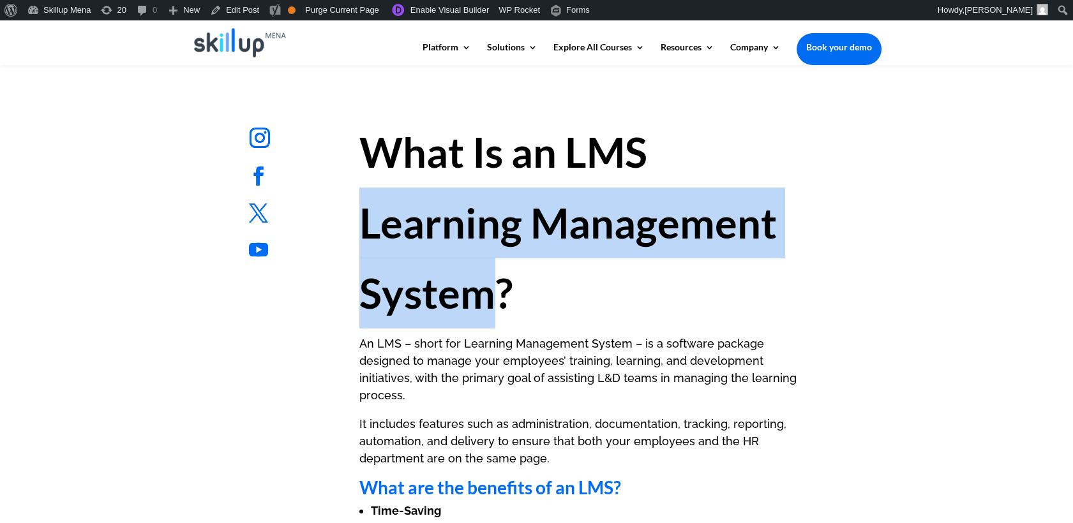
drag, startPoint x: 393, startPoint y: 225, endPoint x: 438, endPoint y: 283, distance: 72.8
click at [438, 283] on strong "What Is an LMS Learning Management System?" at bounding box center [567, 222] width 417 height 191
drag, startPoint x: 465, startPoint y: 221, endPoint x: 364, endPoint y: 216, distance: 100.3
click at [364, 216] on strong "What Is an LMS Learning Management System?" at bounding box center [567, 222] width 417 height 191
click at [398, 227] on strong "What Is an LMS Learning Management System?" at bounding box center [567, 222] width 417 height 191
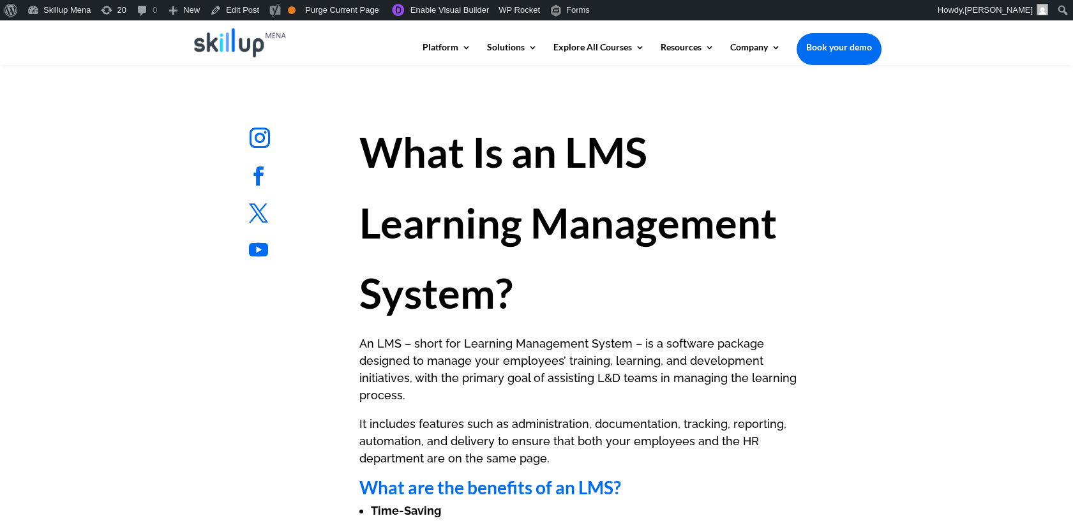
click at [361, 223] on strong "What Is an LMS Learning Management System?" at bounding box center [567, 222] width 417 height 191
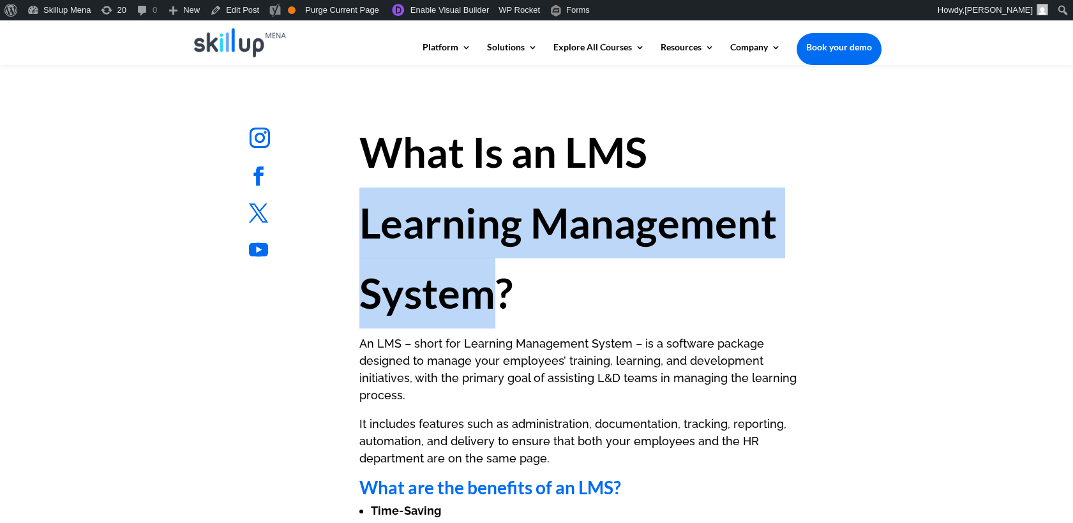
drag, startPoint x: 363, startPoint y: 221, endPoint x: 490, endPoint y: 288, distance: 143.6
click at [490, 288] on strong "What Is an LMS Learning Management System?" at bounding box center [567, 222] width 417 height 191
drag, startPoint x: 490, startPoint y: 288, endPoint x: 474, endPoint y: 237, distance: 54.3
copy strong "Learning Management System"
drag, startPoint x: 705, startPoint y: 118, endPoint x: 695, endPoint y: 91, distance: 28.7
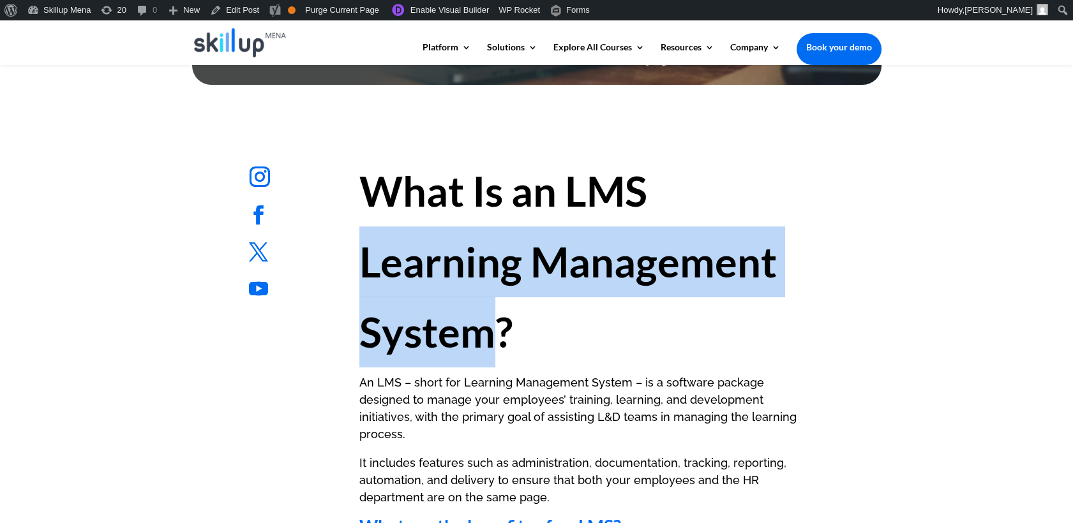
scroll to position [496, 0]
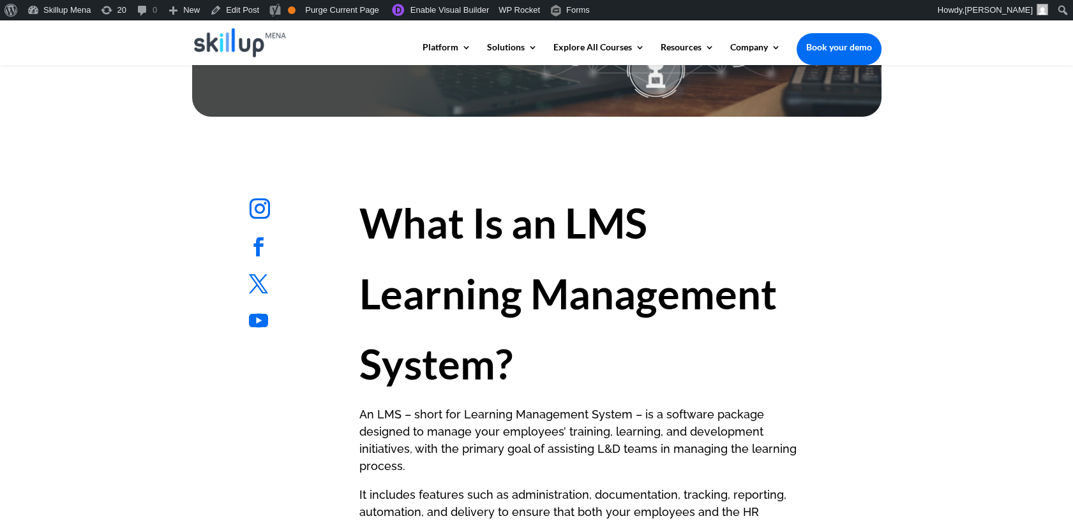
click at [545, 227] on strong "What Is an LMS Learning Management System?" at bounding box center [567, 293] width 417 height 191
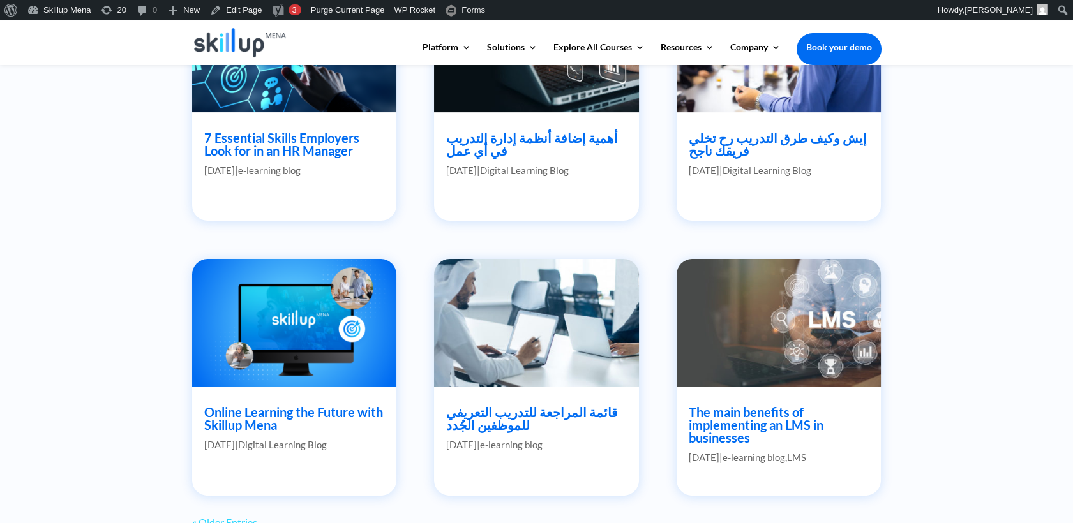
scroll to position [992, 0]
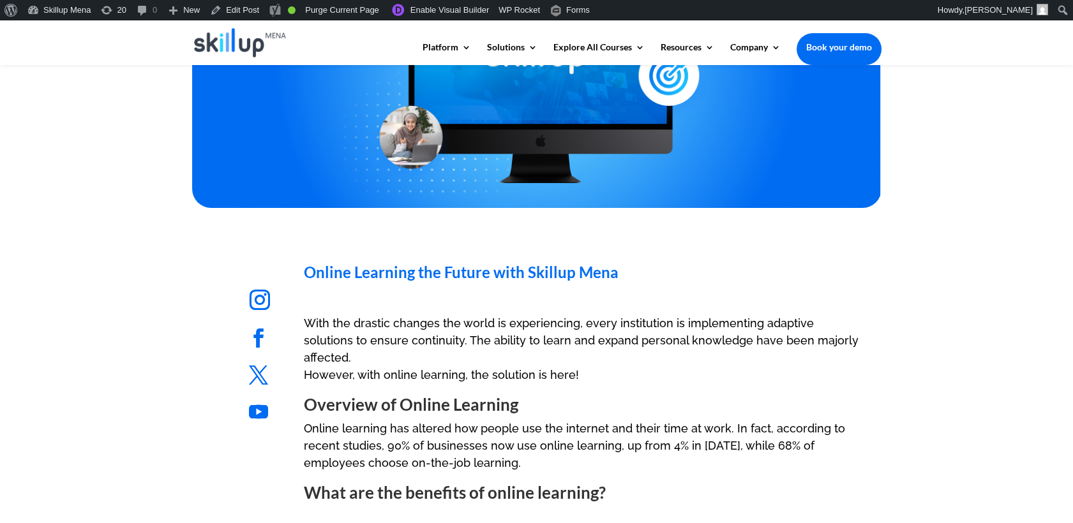
scroll to position [425, 0]
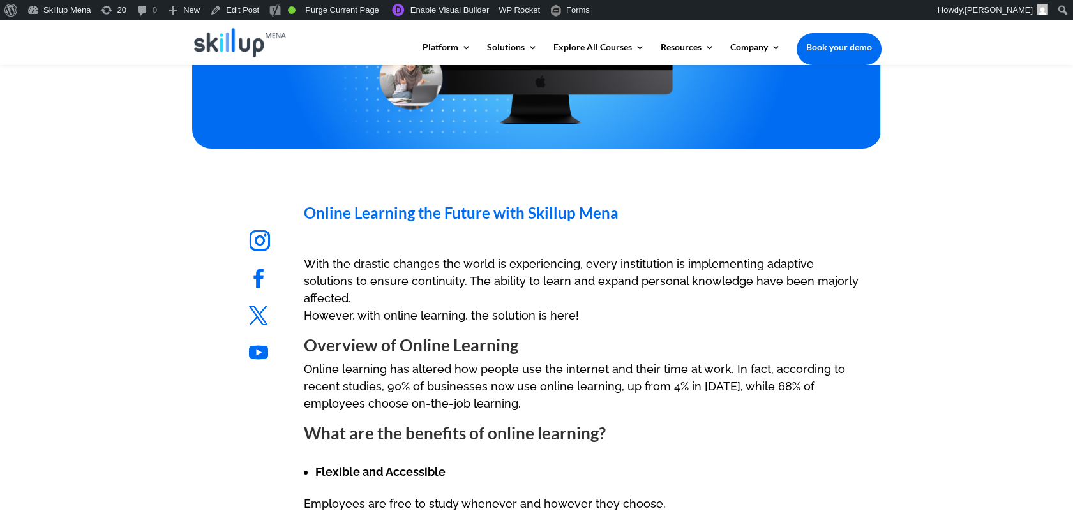
click at [334, 219] on span "Online Learning the Future with Skillup Mena" at bounding box center [461, 213] width 315 height 19
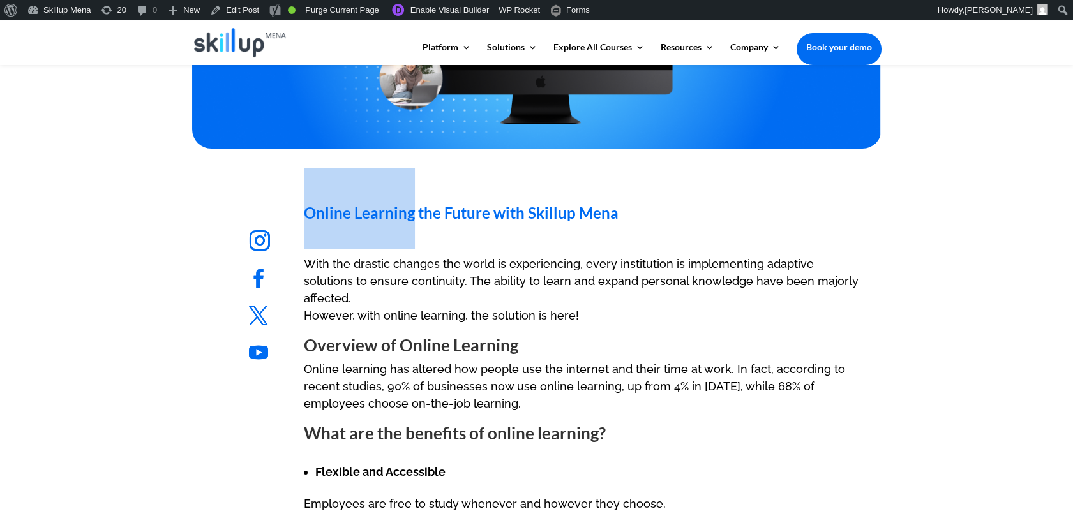
copy span "Online Learning"
drag, startPoint x: 334, startPoint y: 219, endPoint x: 398, endPoint y: 206, distance: 65.1
click at [398, 206] on span "Online Learning the Future with Skillup Mena" at bounding box center [461, 213] width 315 height 19
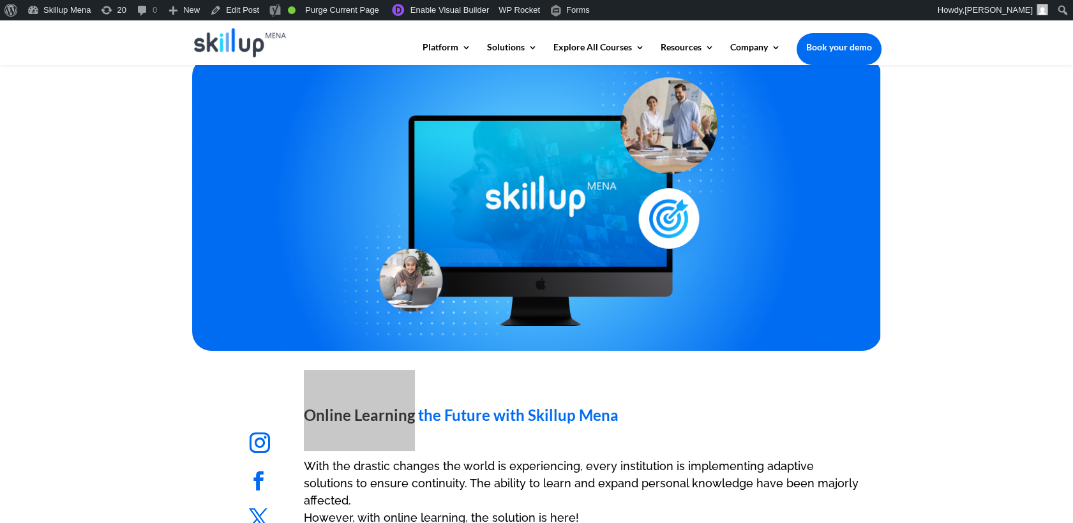
scroll to position [142, 0]
